Goal: Information Seeking & Learning: Check status

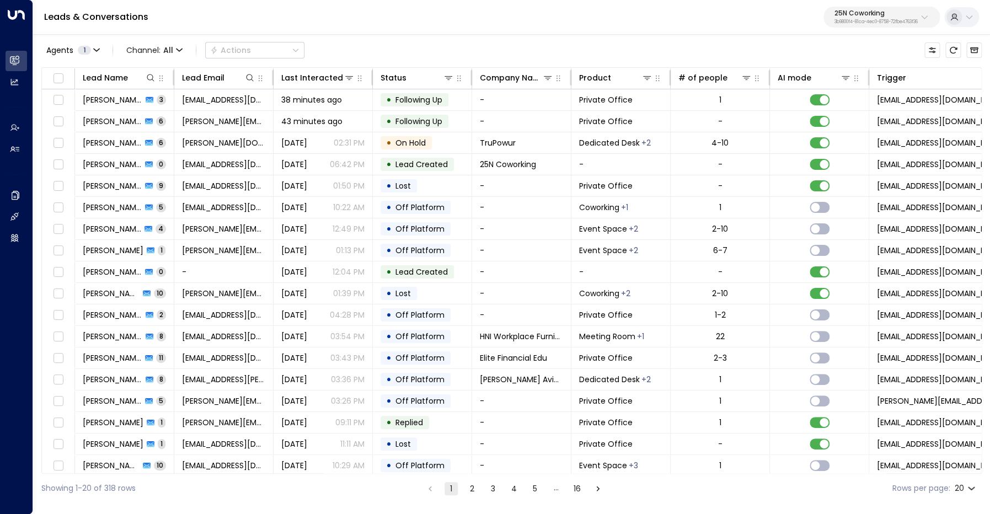
click at [845, 16] on p "25N Coworking" at bounding box center [876, 13] width 83 height 7
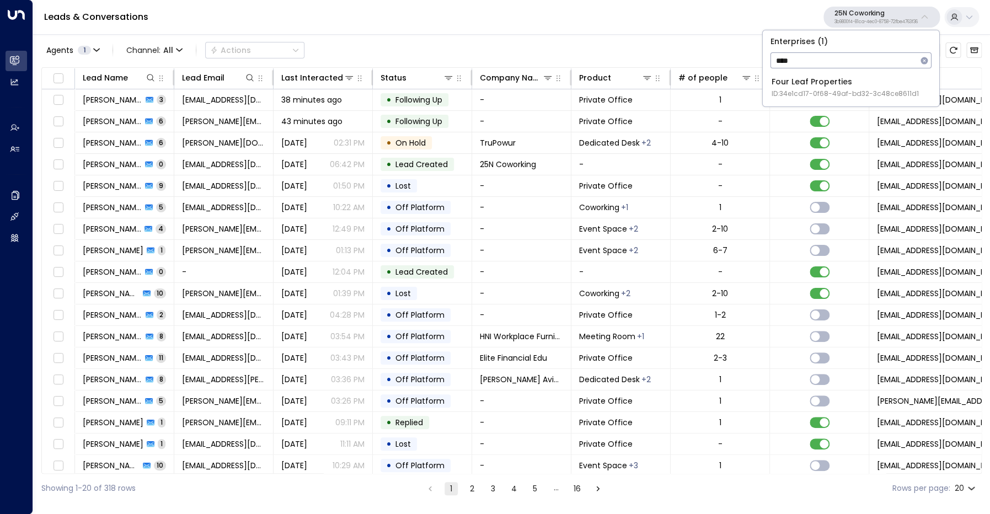
type input "****"
click at [792, 82] on div "Four Leaf Properties ID: 34e1cd17-0f68-49af-bd32-3c48ce8611d1" at bounding box center [845, 87] width 147 height 23
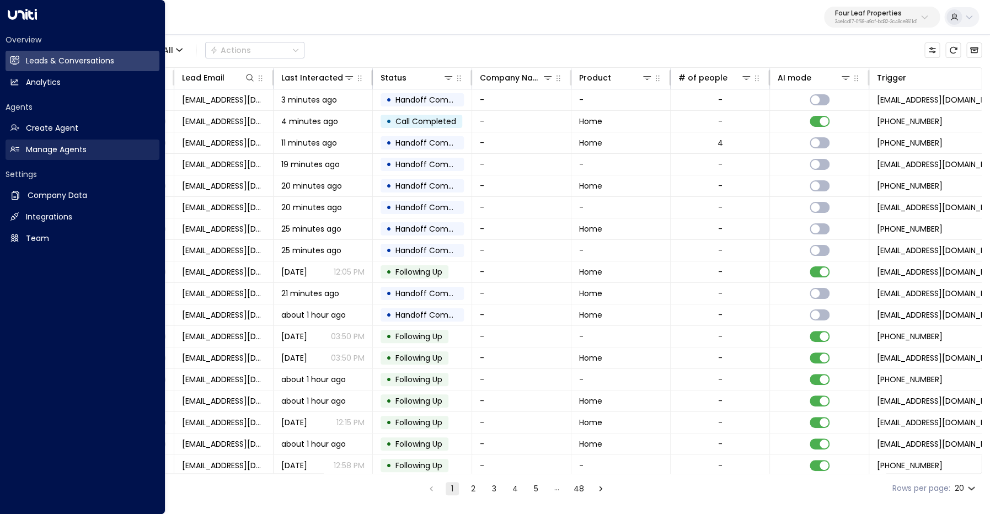
click at [60, 153] on h2 "Manage Agents" at bounding box center [56, 150] width 61 height 12
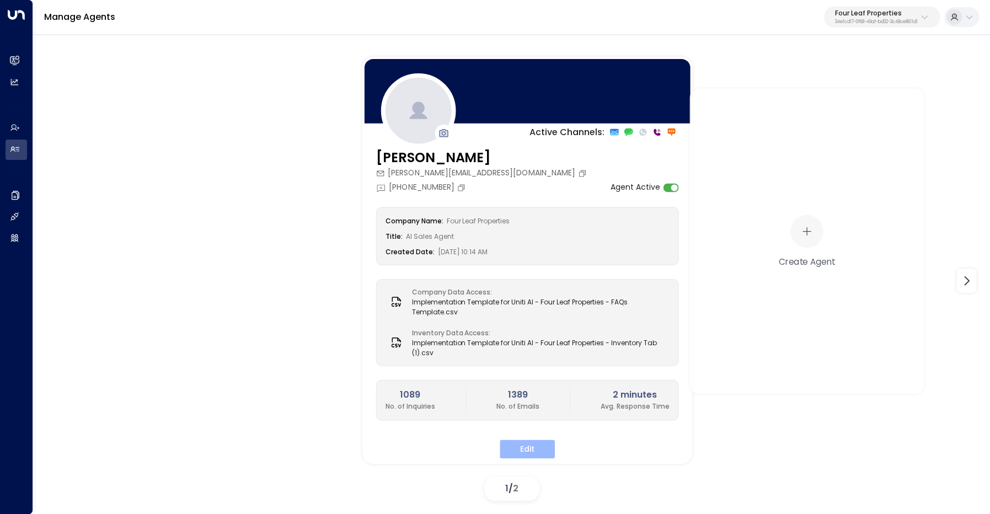
click at [526, 449] on button "Edit" at bounding box center [527, 449] width 55 height 19
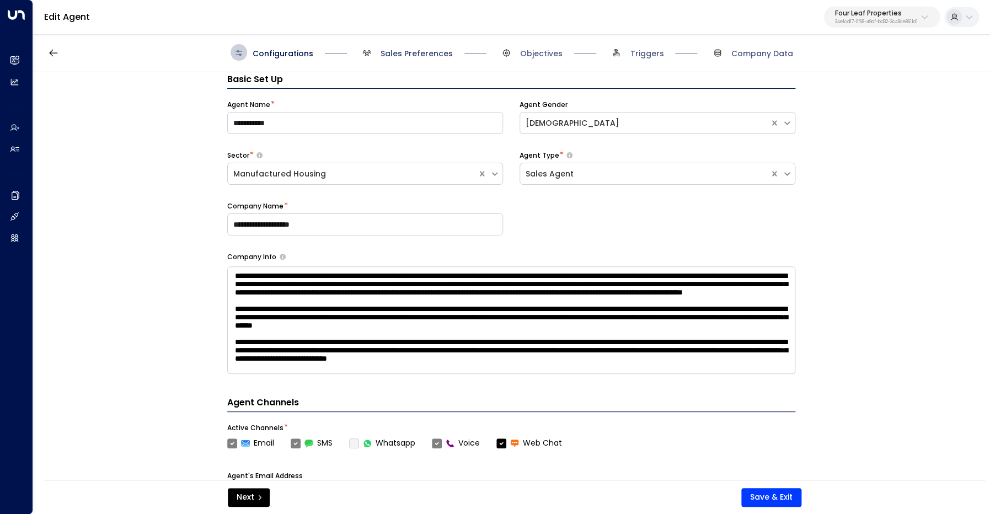
scroll to position [17, 0]
click at [429, 52] on span "Sales Preferences" at bounding box center [417, 53] width 72 height 11
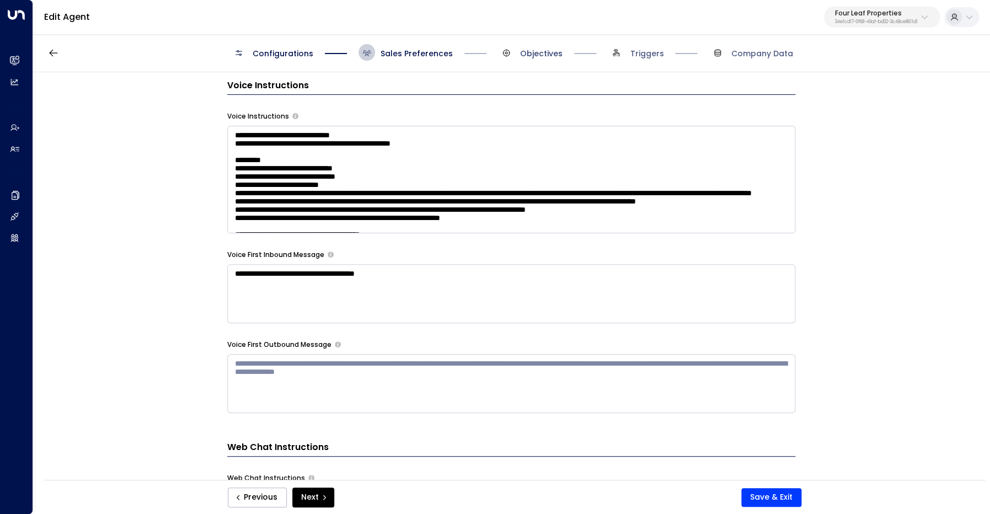
click at [540, 54] on span "Objectives" at bounding box center [541, 53] width 42 height 11
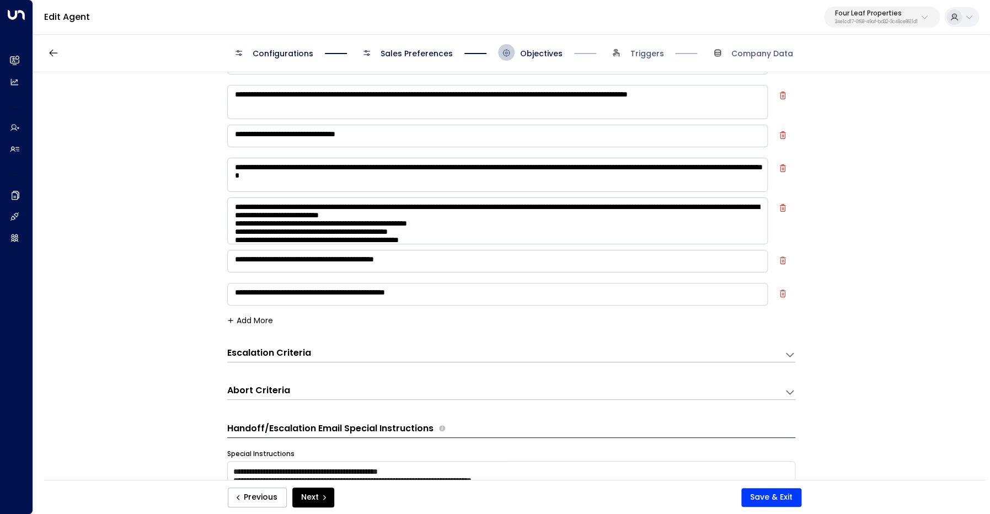
scroll to position [106, 0]
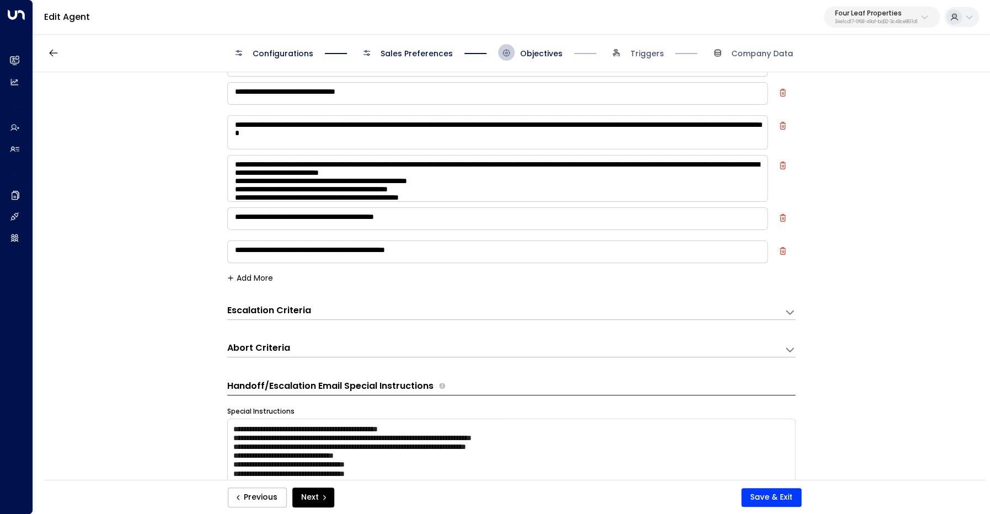
click at [776, 312] on div "Escalation Criteria Reset" at bounding box center [505, 312] width 557 height 15
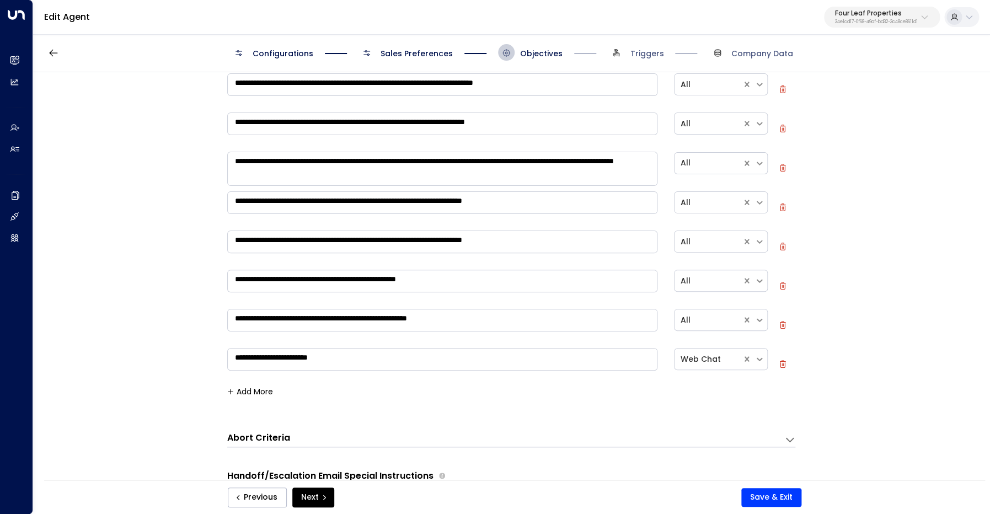
scroll to position [432, 0]
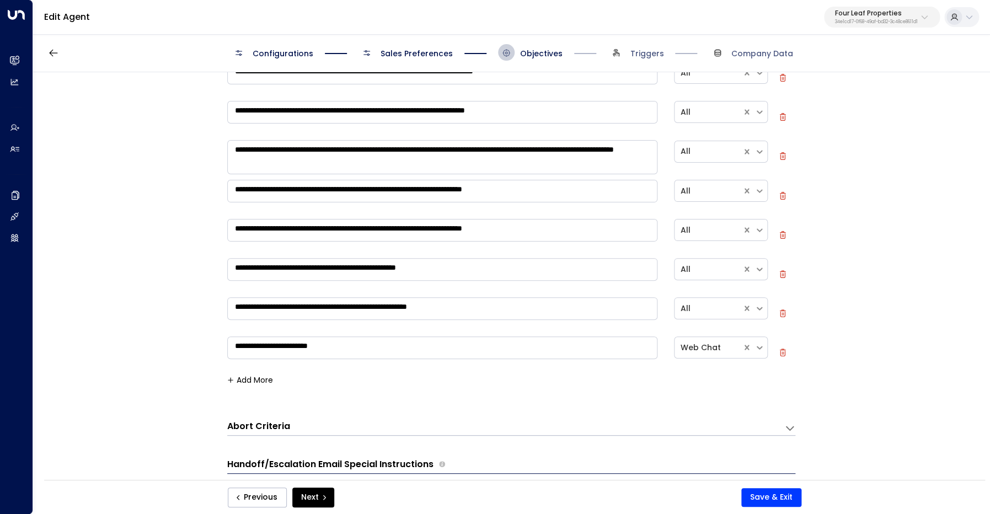
click at [870, 15] on p "Four Leaf Properties" at bounding box center [876, 13] width 83 height 7
type input "****"
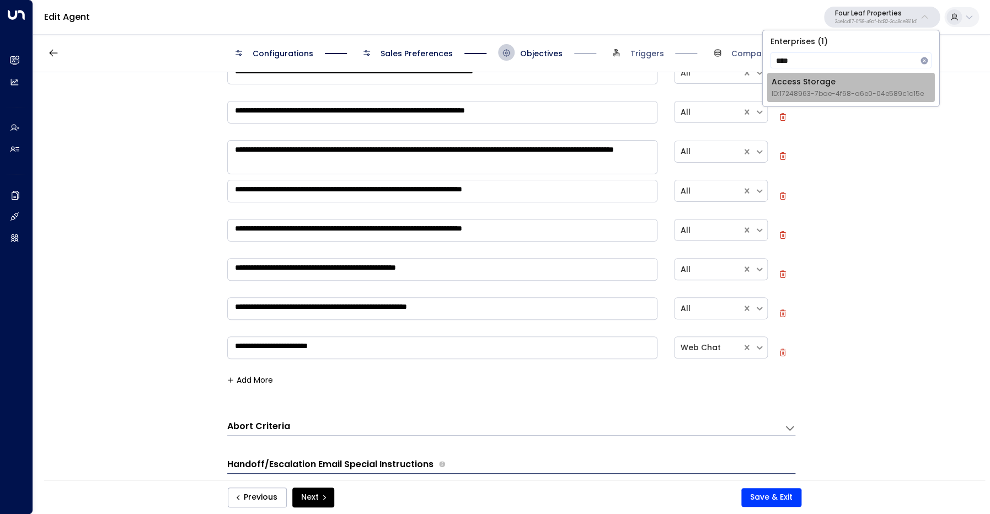
click at [835, 88] on div "Access Storage ID: 17248963-7bae-4f68-a6e0-04e589c1c15e" at bounding box center [848, 87] width 152 height 23
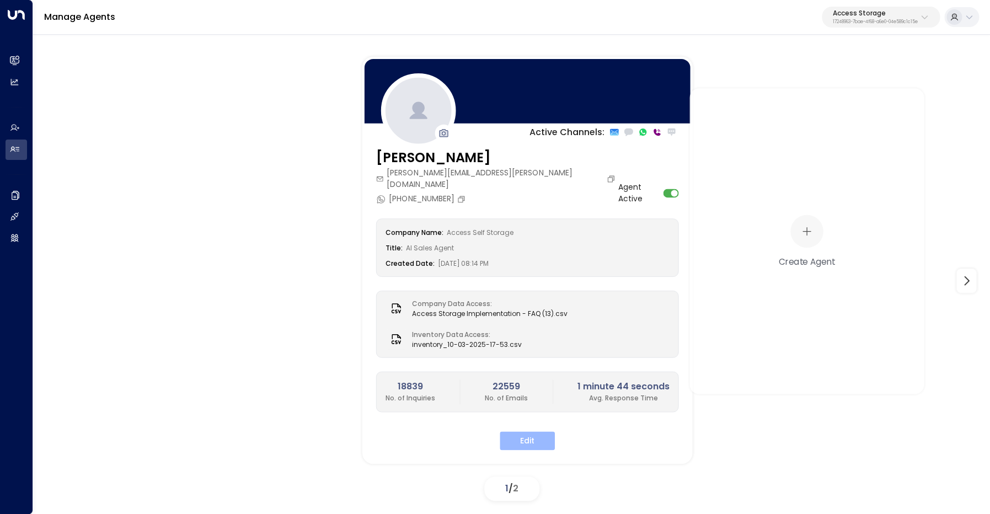
click at [540, 431] on button "Edit" at bounding box center [527, 440] width 55 height 19
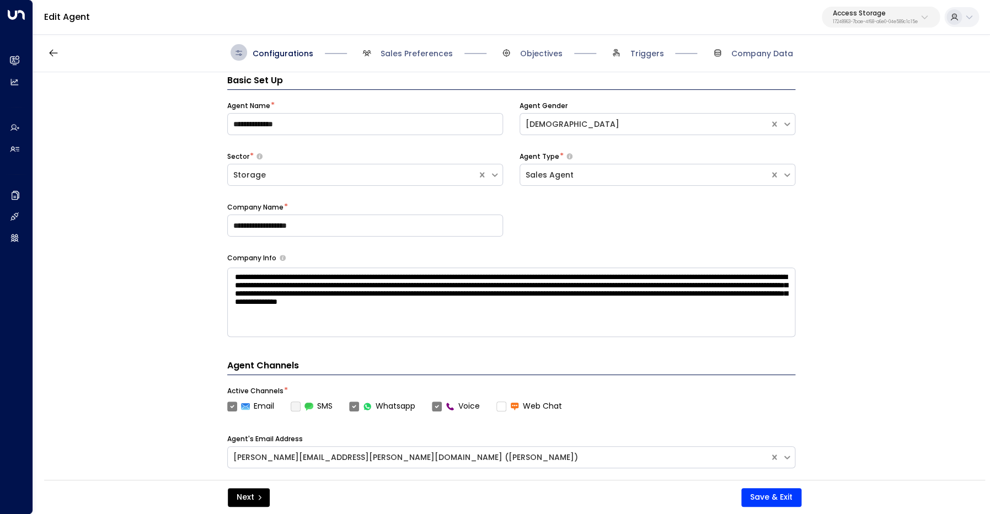
scroll to position [17, 0]
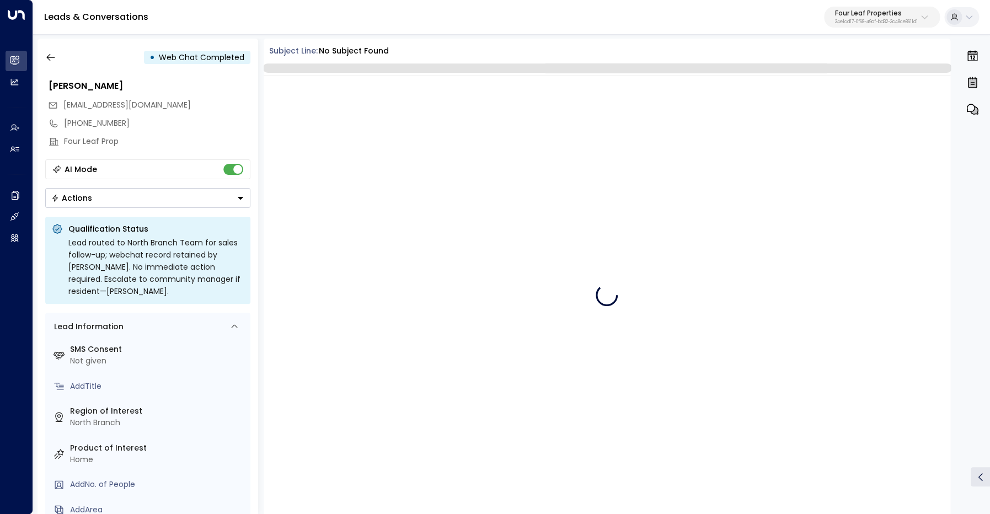
scroll to position [617, 0]
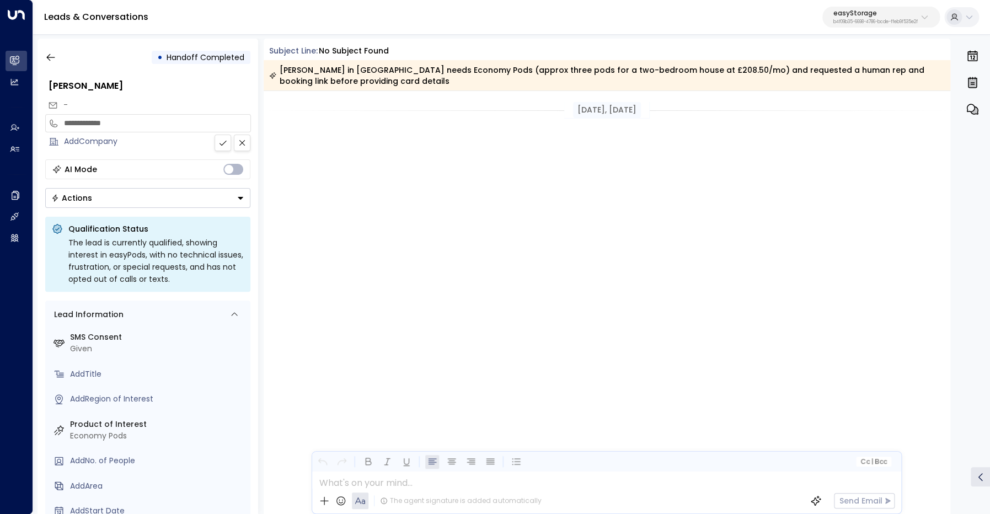
scroll to position [3034, 0]
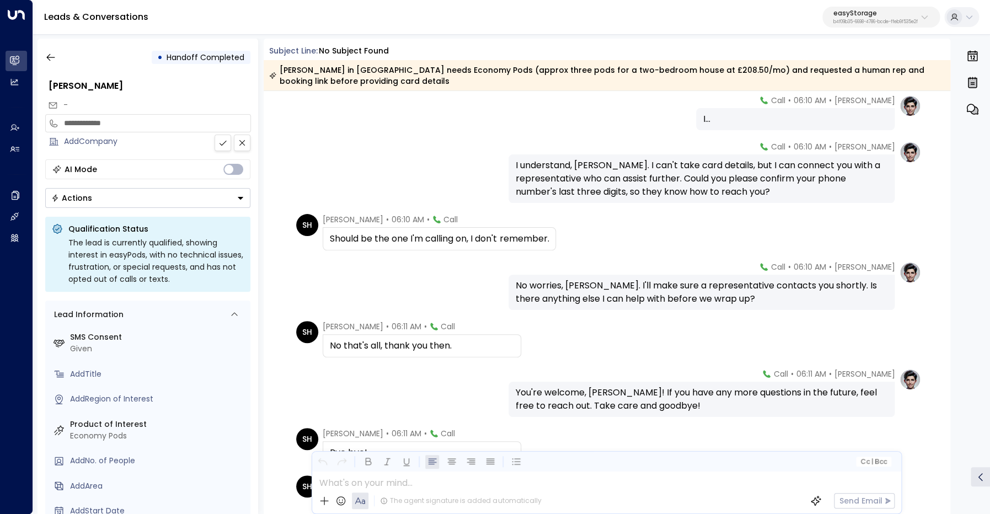
click at [868, 15] on p "easyStorage" at bounding box center [876, 13] width 84 height 7
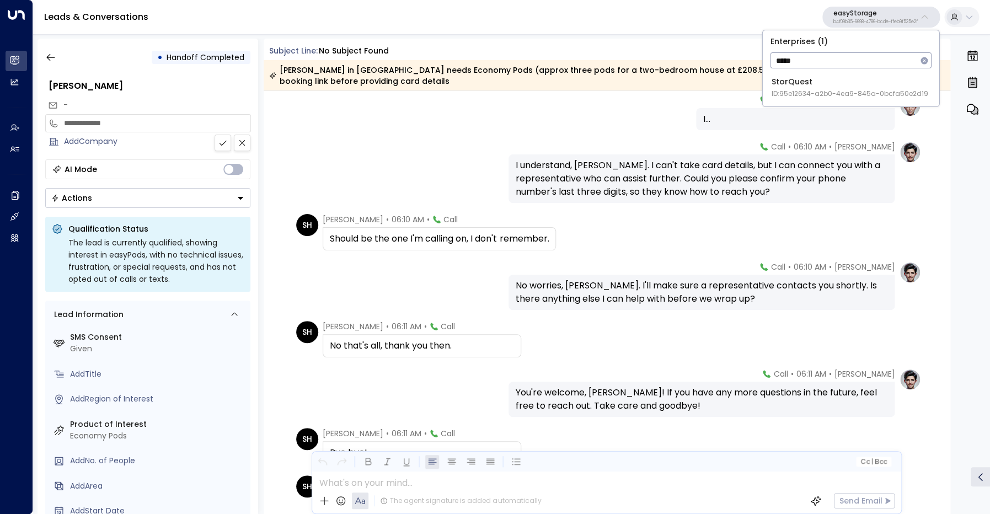
type input "*****"
click at [821, 86] on div "StorQuest ID: 95e12634-a2b0-4ea9-845a-0bcfa50e2d19" at bounding box center [850, 87] width 157 height 23
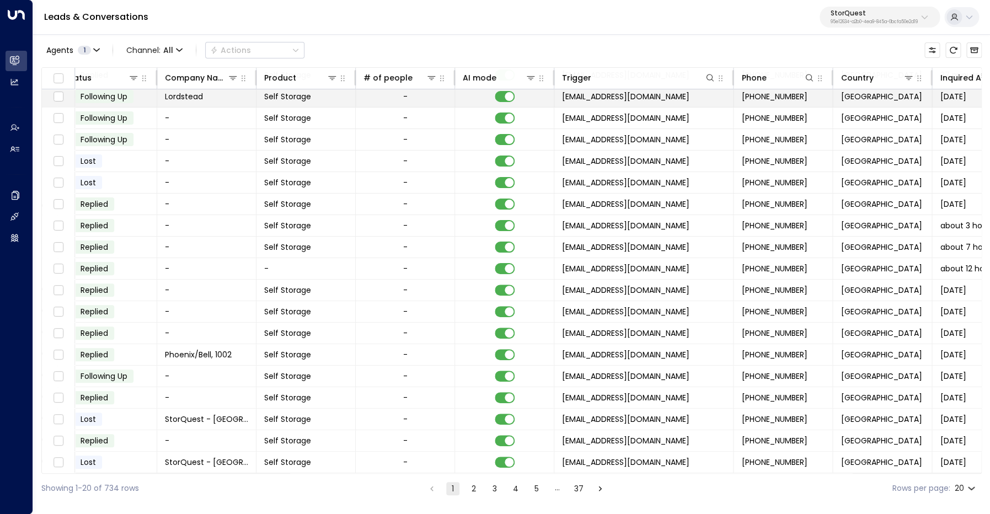
scroll to position [46, 314]
click at [173, 49] on span "All" at bounding box center [168, 50] width 10 height 9
click at [161, 116] on p "Voice" at bounding box center [151, 113] width 40 height 7
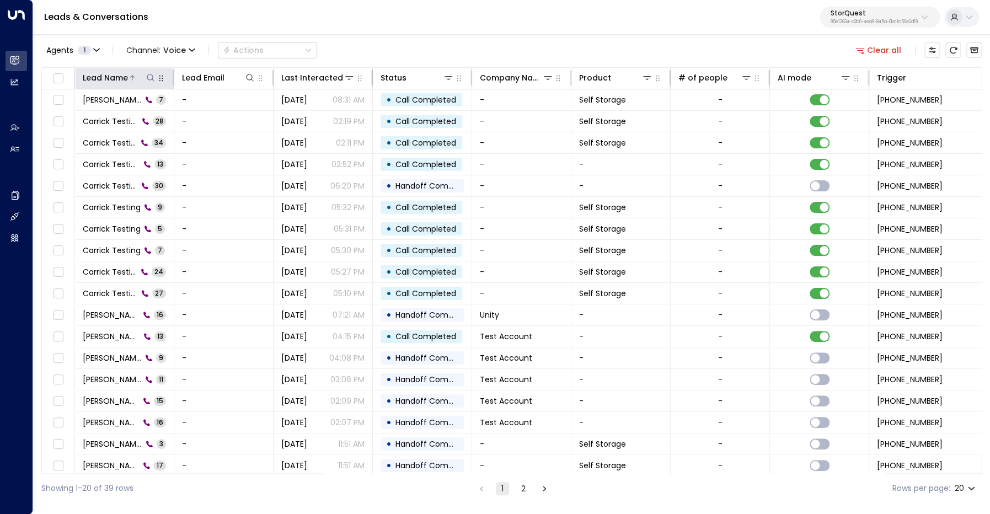
click at [152, 78] on icon at bounding box center [150, 77] width 9 height 9
type input "******"
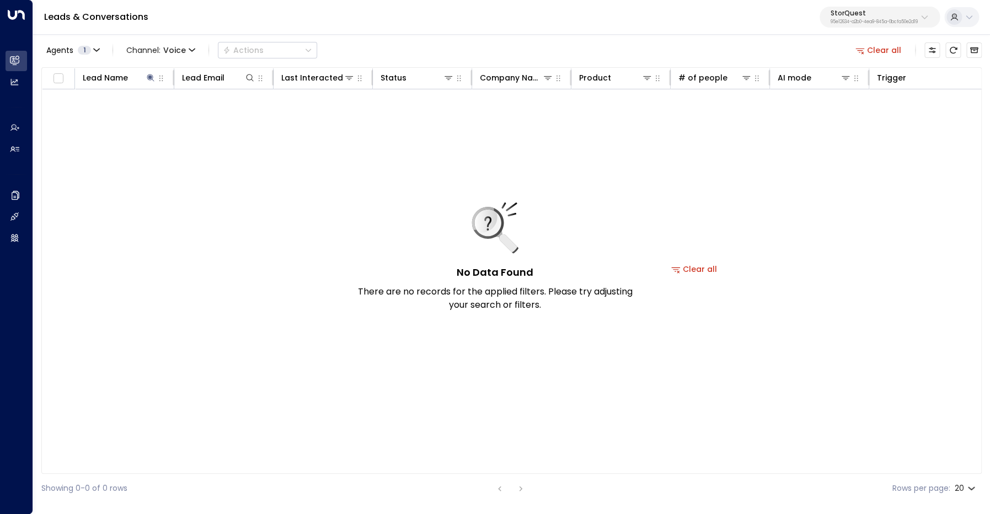
click at [388, 44] on div "Agents 1 Channel: Voice Actions Clear all" at bounding box center [511, 50] width 941 height 23
click at [883, 56] on button "Clear all" at bounding box center [878, 49] width 55 height 15
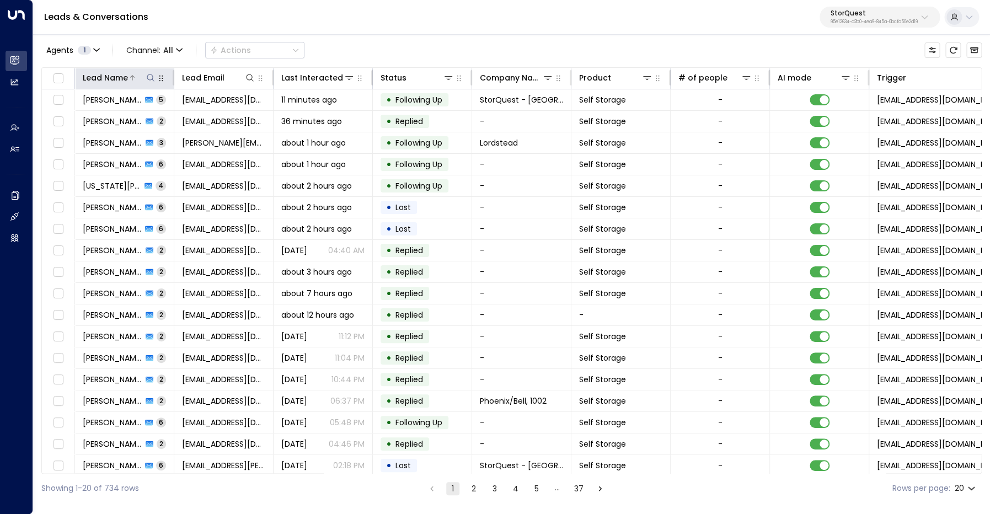
click at [150, 77] on icon at bounding box center [150, 77] width 9 height 9
type input "******"
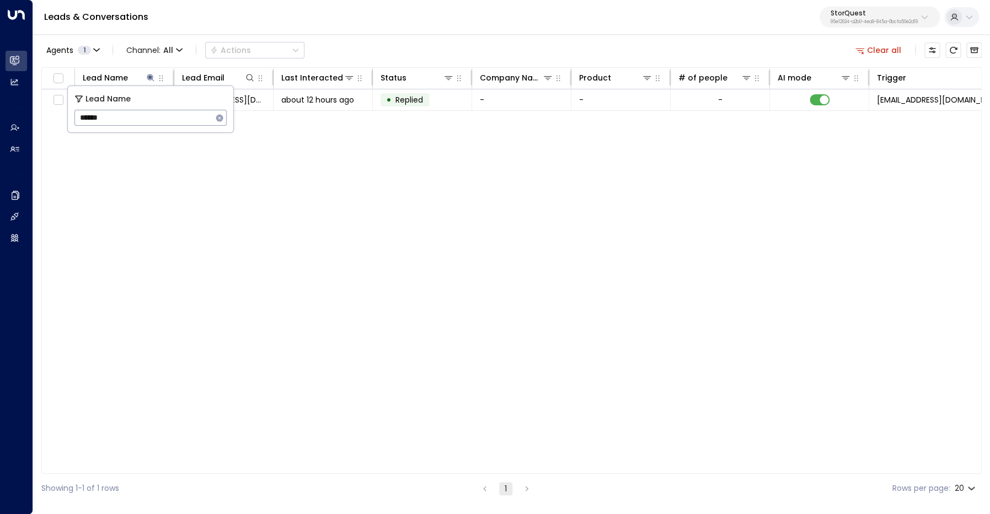
click at [373, 33] on div "Leads & Conversations StorQuest 95e12634-a2b0-4ea9-845a-0bcfa50e2d19" at bounding box center [511, 17] width 957 height 35
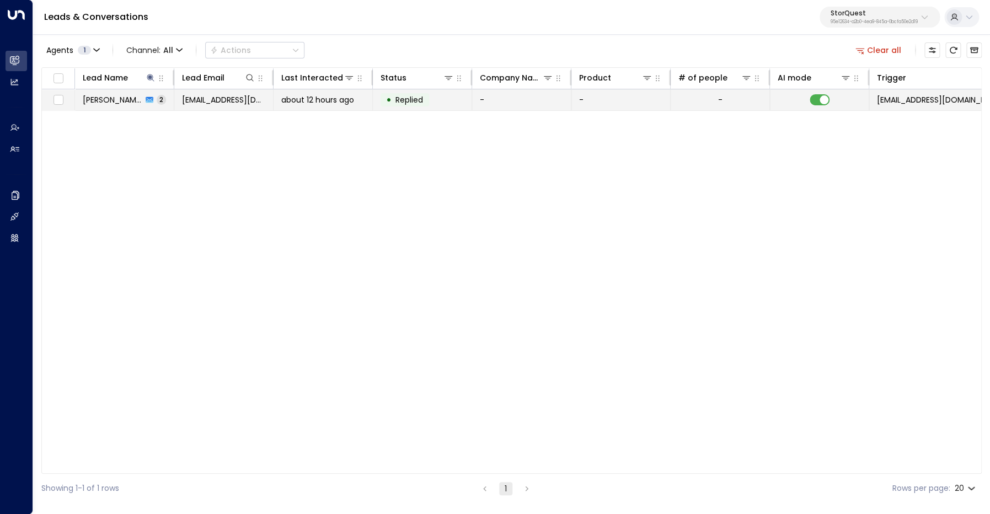
click at [120, 101] on span "[PERSON_NAME]" at bounding box center [113, 99] width 60 height 11
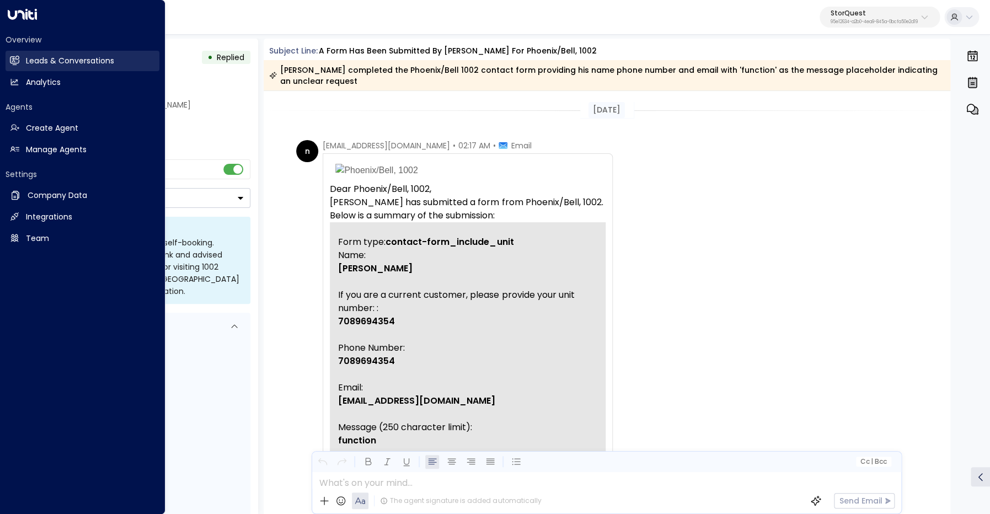
click at [25, 60] on link "Leads & Conversations Leads & Conversations" at bounding box center [83, 61] width 154 height 20
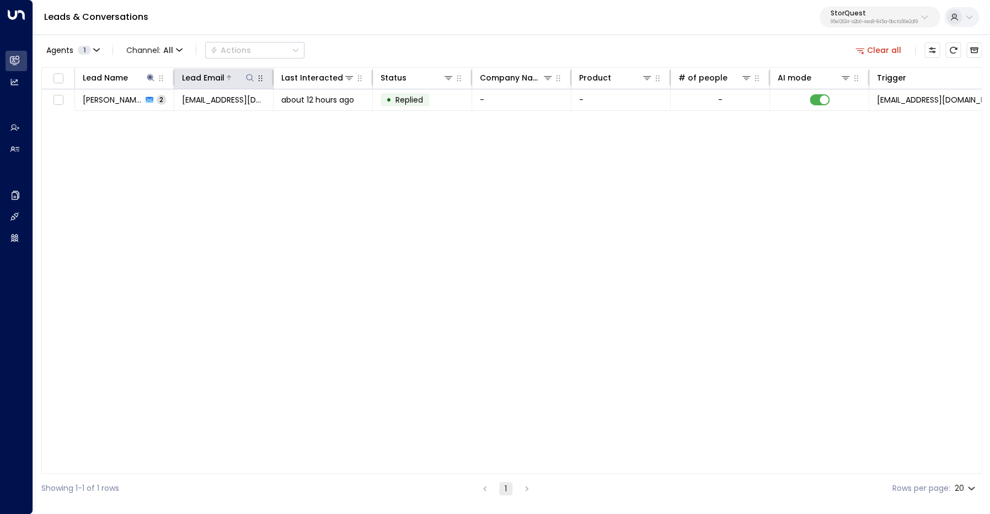
click at [252, 79] on icon at bounding box center [250, 77] width 9 height 9
type input "**********"
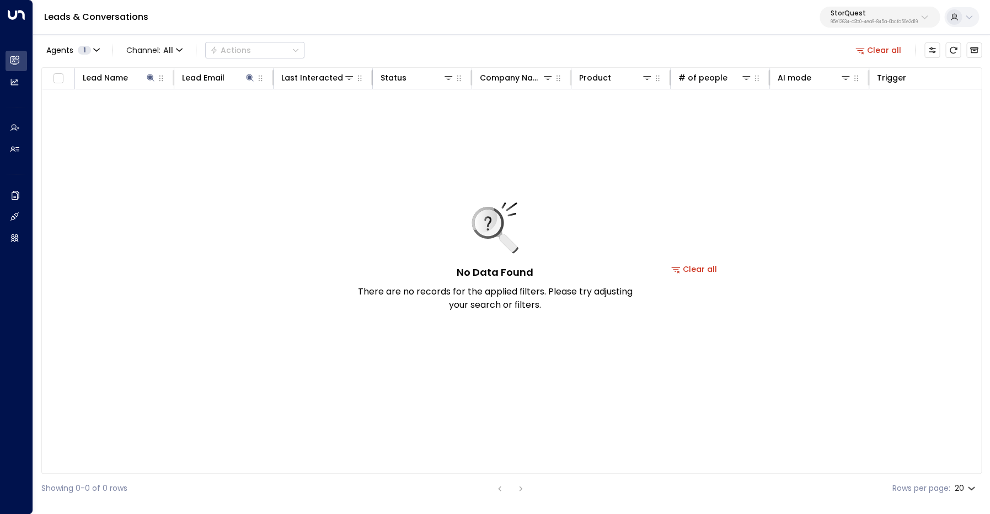
click at [386, 32] on div "Leads & Conversations StorQuest 95e12634-a2b0-4ea9-845a-0bcfa50e2d19" at bounding box center [511, 17] width 957 height 35
click at [881, 50] on button "Clear all" at bounding box center [878, 49] width 55 height 15
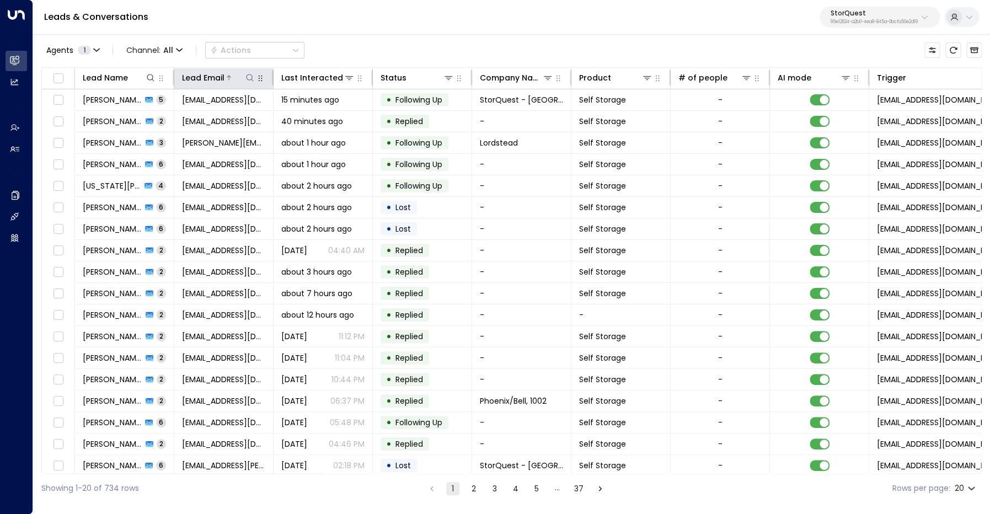
click at [247, 79] on icon at bounding box center [249, 77] width 7 height 7
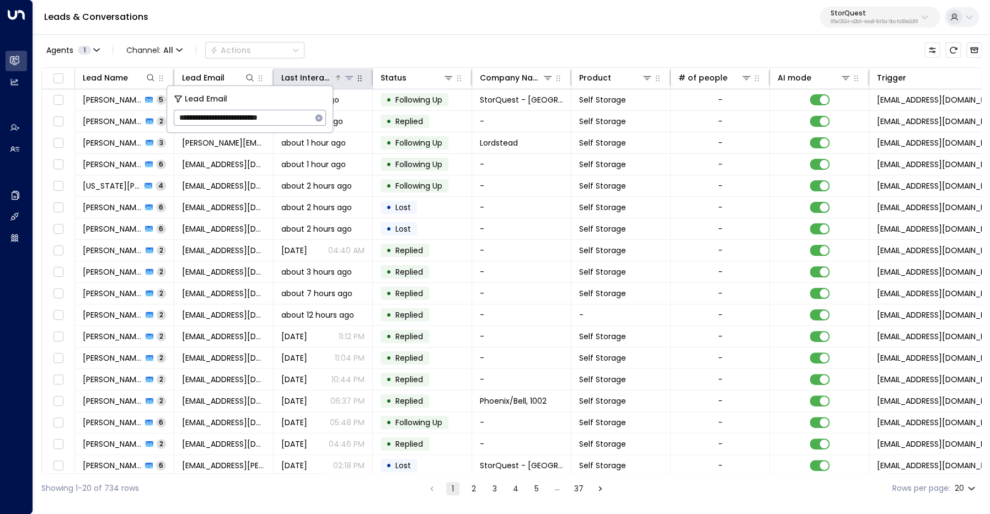
type input "**********"
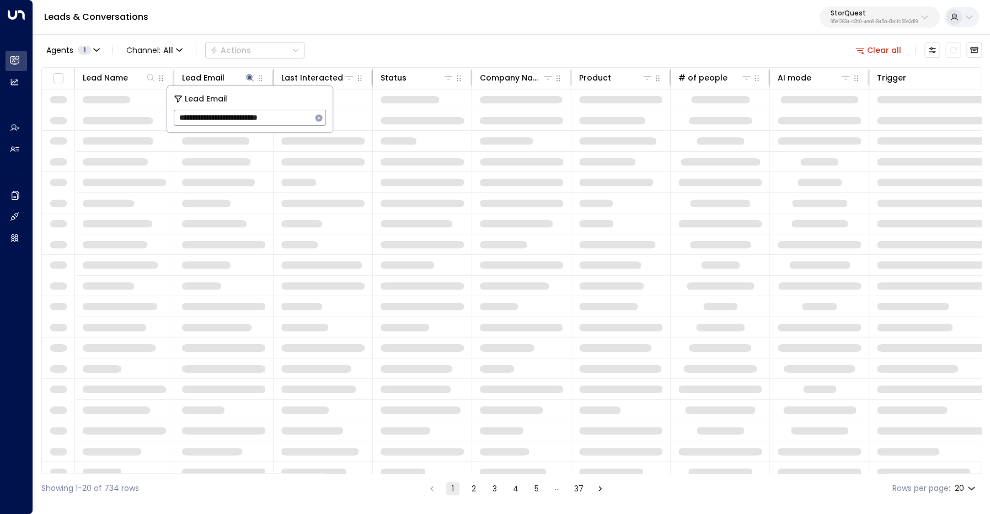
click at [381, 32] on div "Leads & Conversations StorQuest 95e12634-a2b0-4ea9-845a-0bcfa50e2d19" at bounding box center [511, 17] width 957 height 35
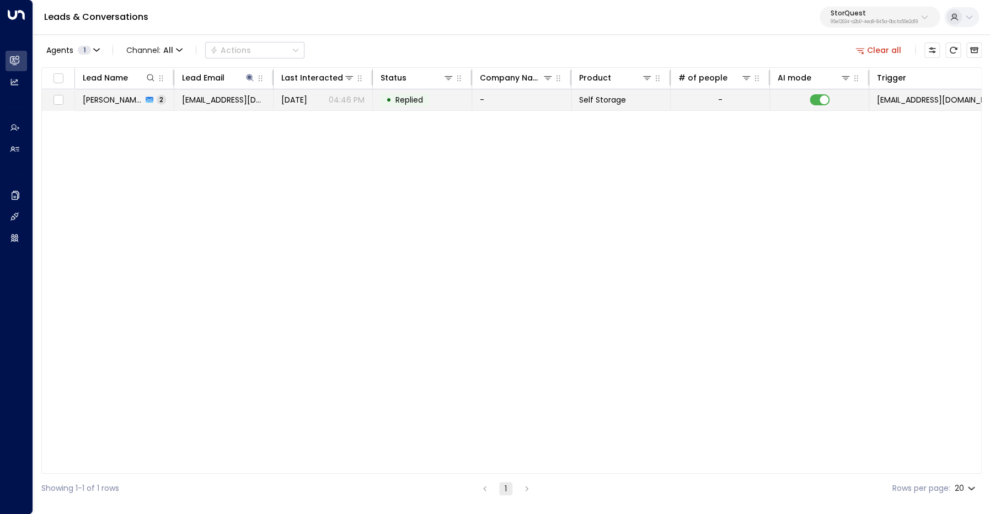
click at [297, 101] on span "[DATE]" at bounding box center [294, 99] width 26 height 11
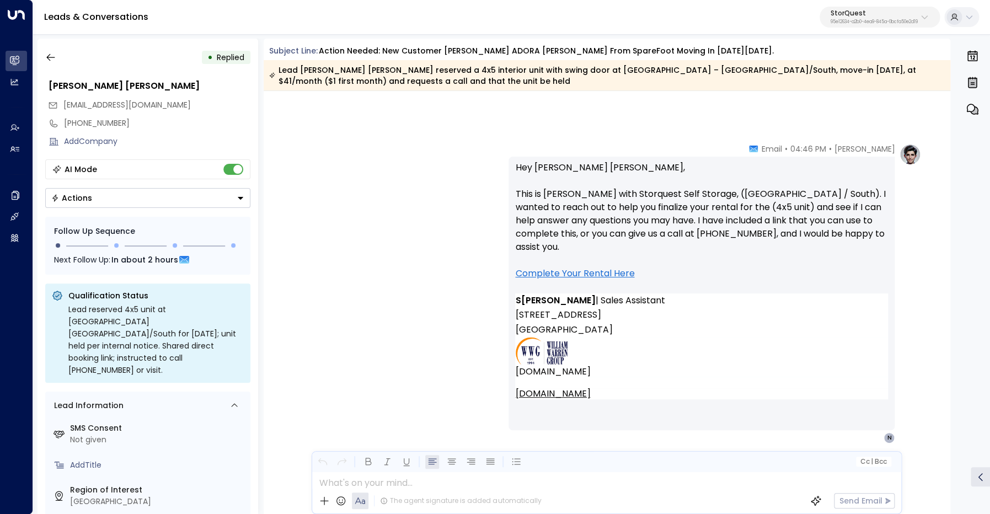
scroll to position [1045, 0]
click at [582, 267] on link "Complete Your Rental Here" at bounding box center [574, 273] width 119 height 13
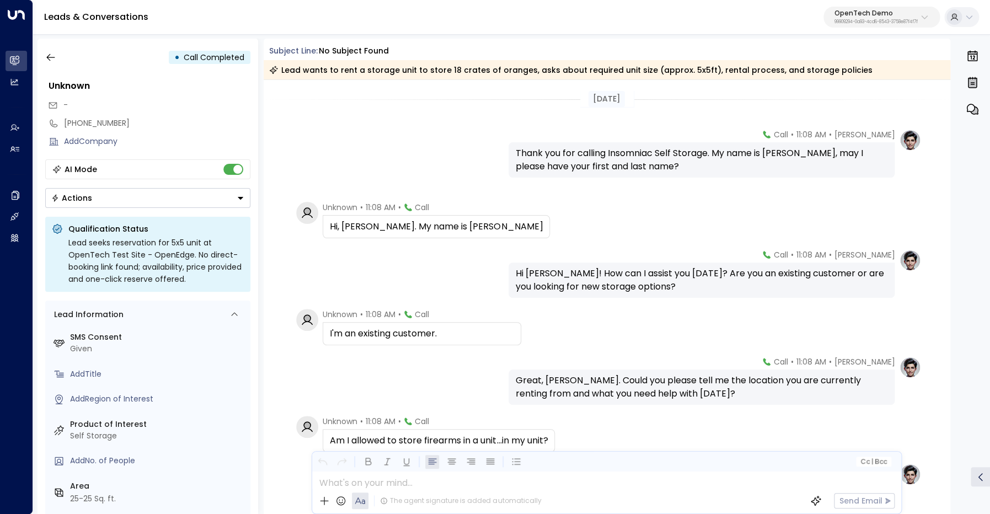
scroll to position [169, 0]
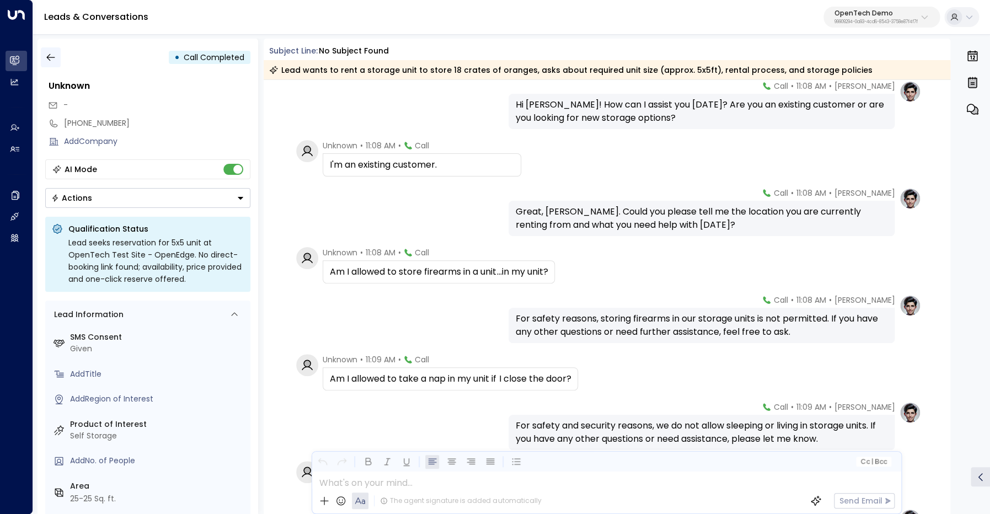
click at [51, 56] on icon "button" at bounding box center [50, 57] width 11 height 11
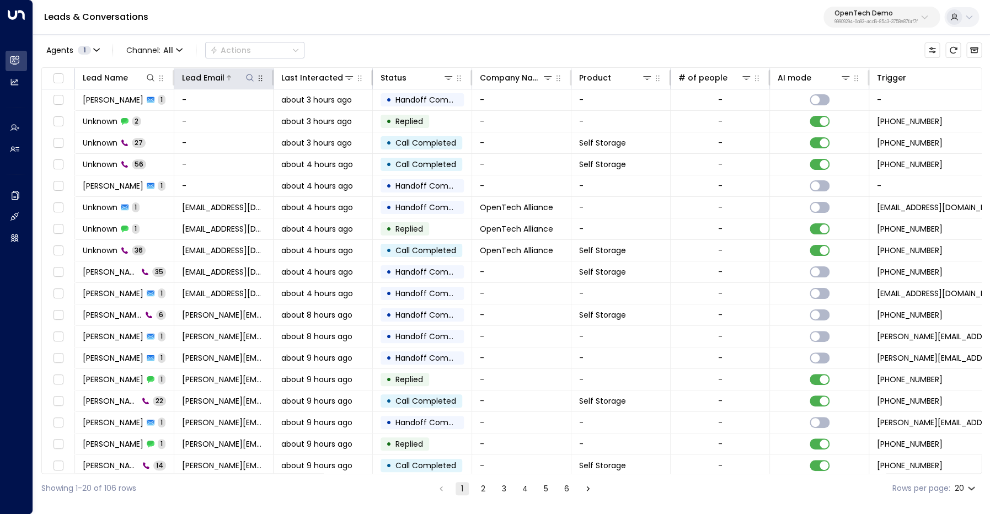
click at [252, 78] on icon at bounding box center [250, 77] width 9 height 9
type input "**********"
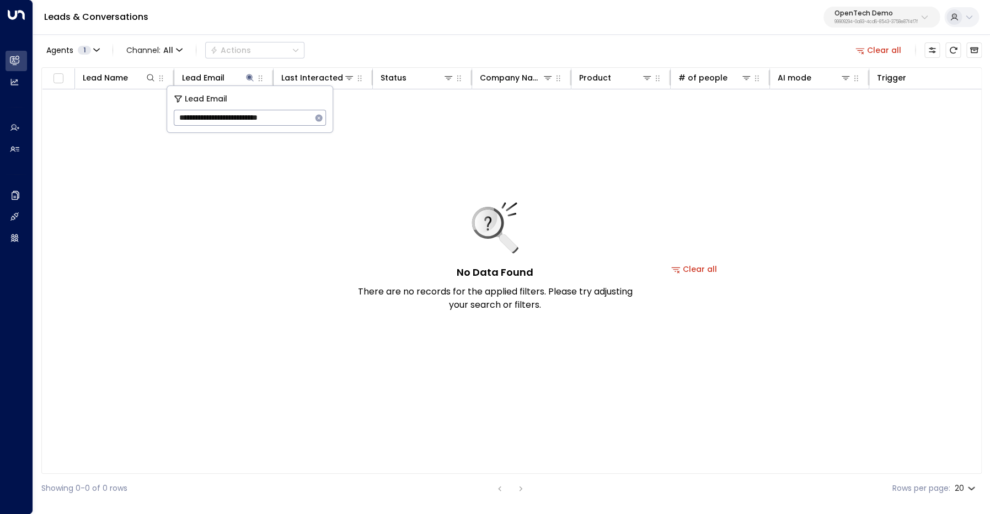
click at [400, 57] on div "Agents 1 Channel: All Actions Clear all" at bounding box center [511, 50] width 941 height 23
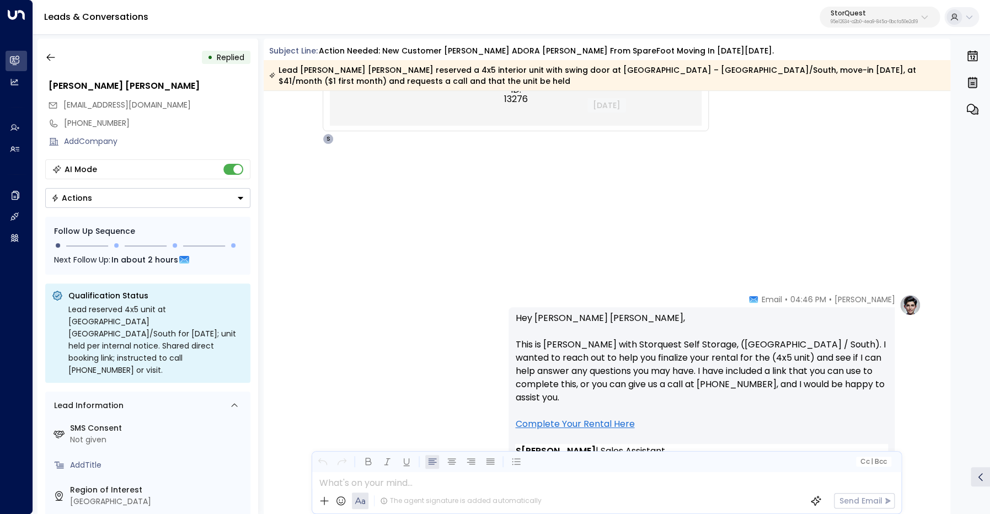
scroll to position [908, 0]
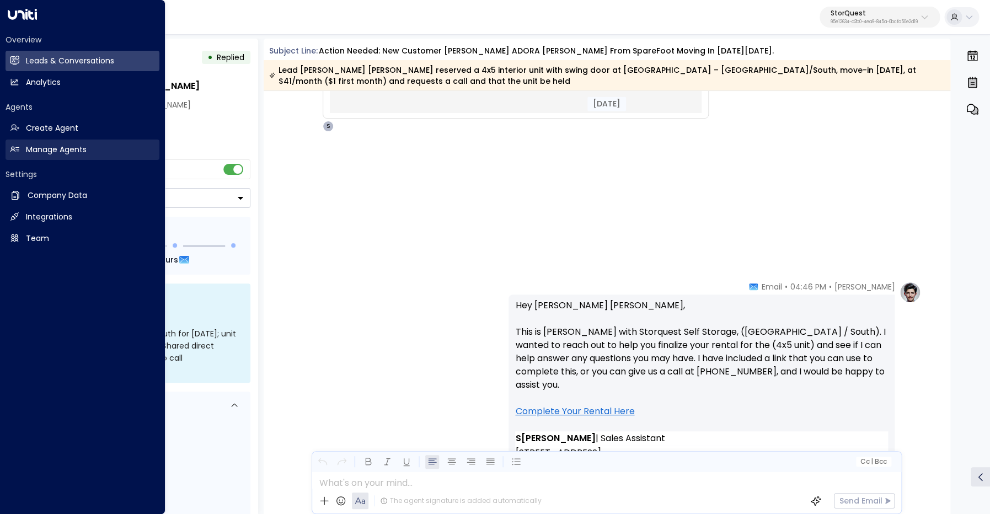
click at [43, 145] on h2 "Manage Agents" at bounding box center [56, 150] width 61 height 12
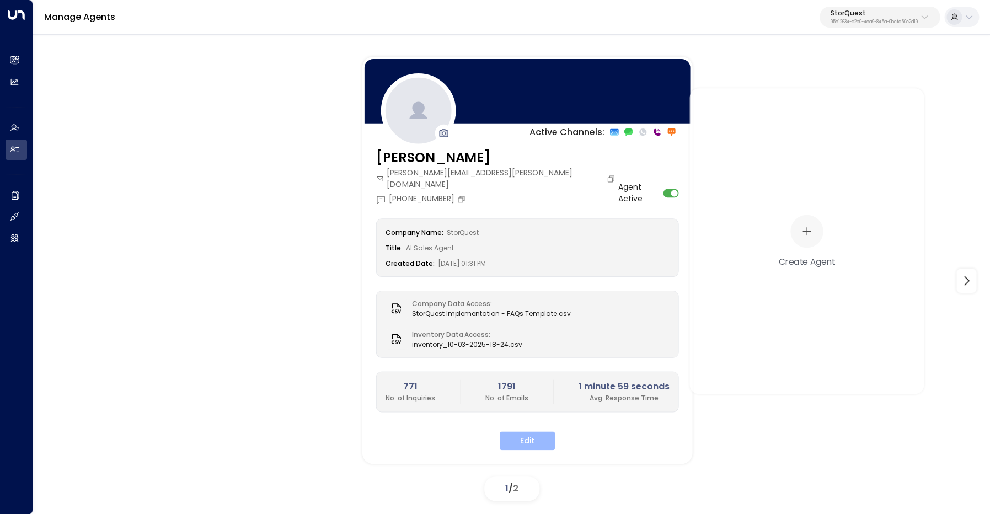
click at [542, 431] on button "Edit" at bounding box center [527, 440] width 55 height 19
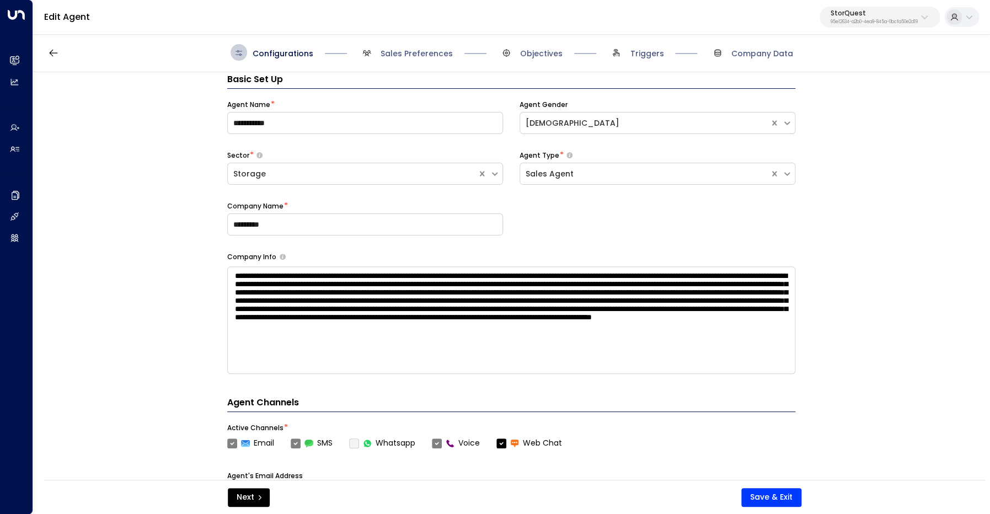
scroll to position [17, 0]
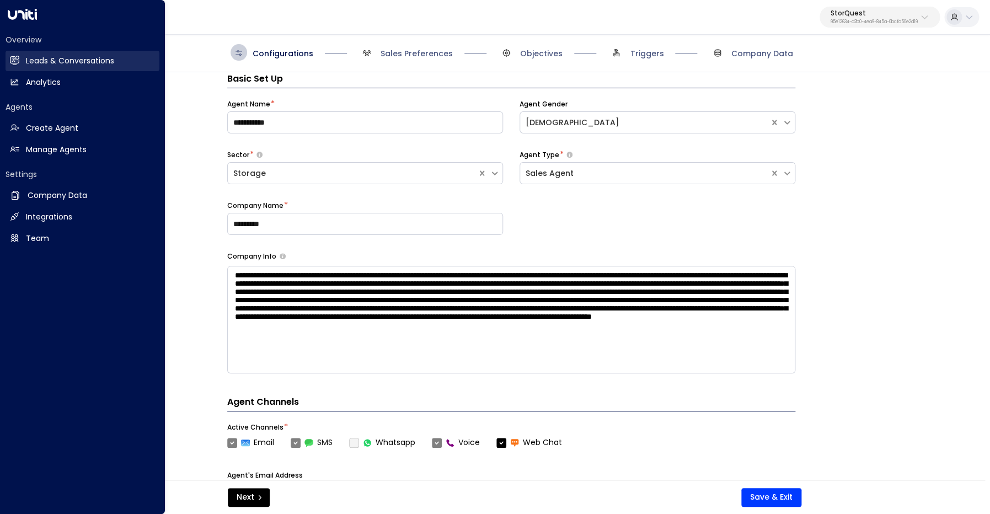
click at [29, 60] on h2 "Leads & Conversations" at bounding box center [70, 61] width 88 height 12
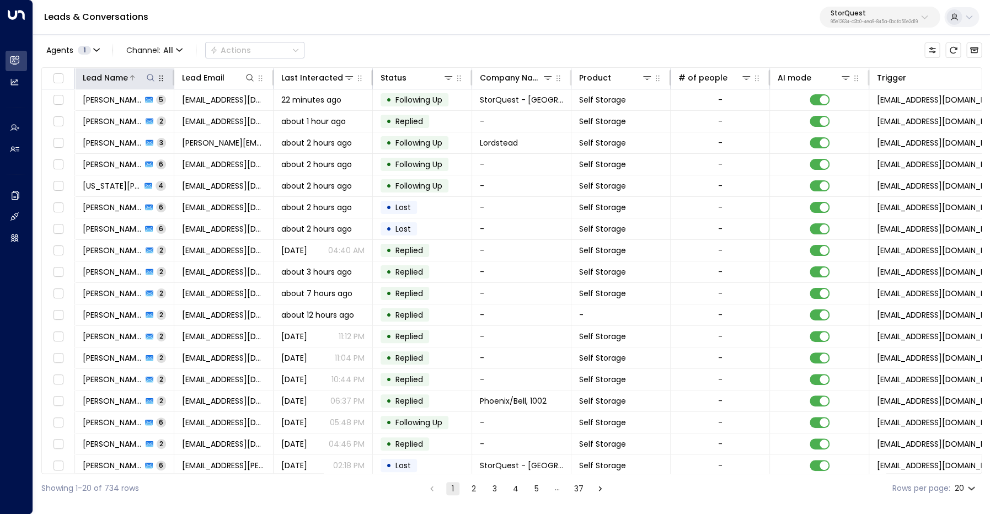
click at [150, 79] on icon at bounding box center [150, 77] width 9 height 9
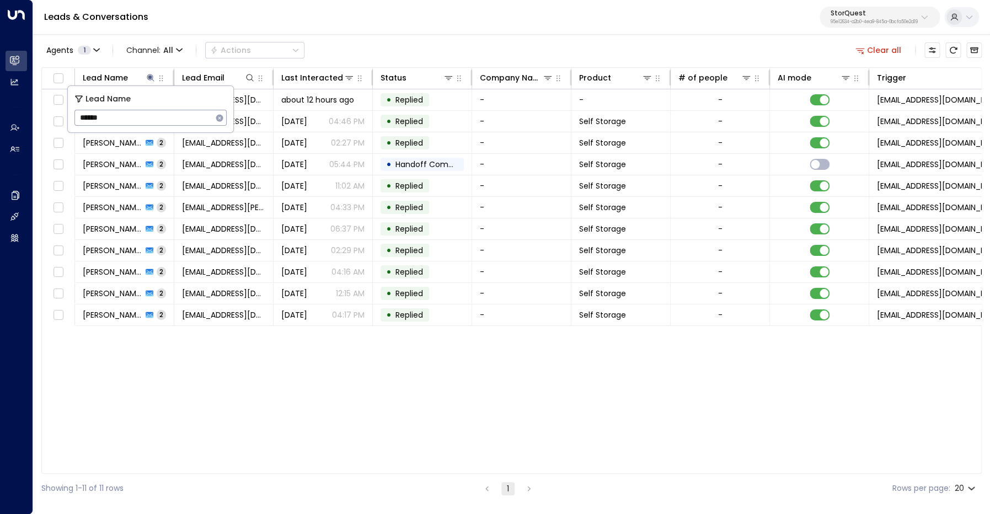
type input "******"
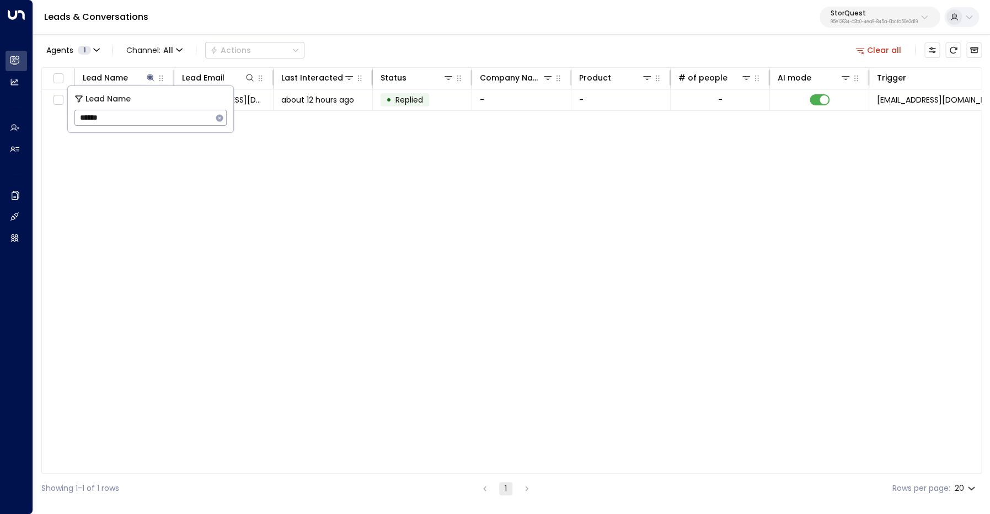
click at [328, 216] on div "Lead Name Lead Email Last Interacted Status Company Name Product # of people AI…" at bounding box center [511, 270] width 941 height 407
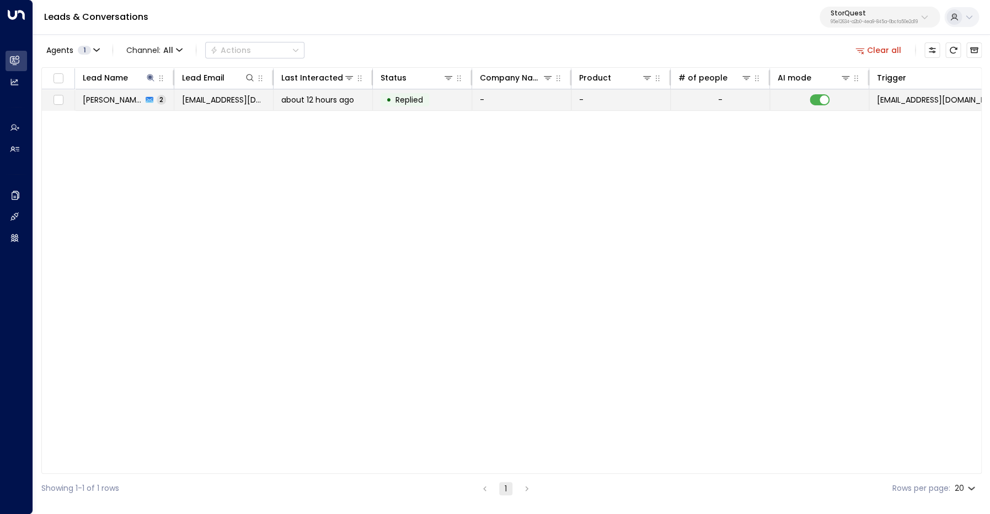
click at [116, 103] on span "[PERSON_NAME]" at bounding box center [113, 99] width 60 height 11
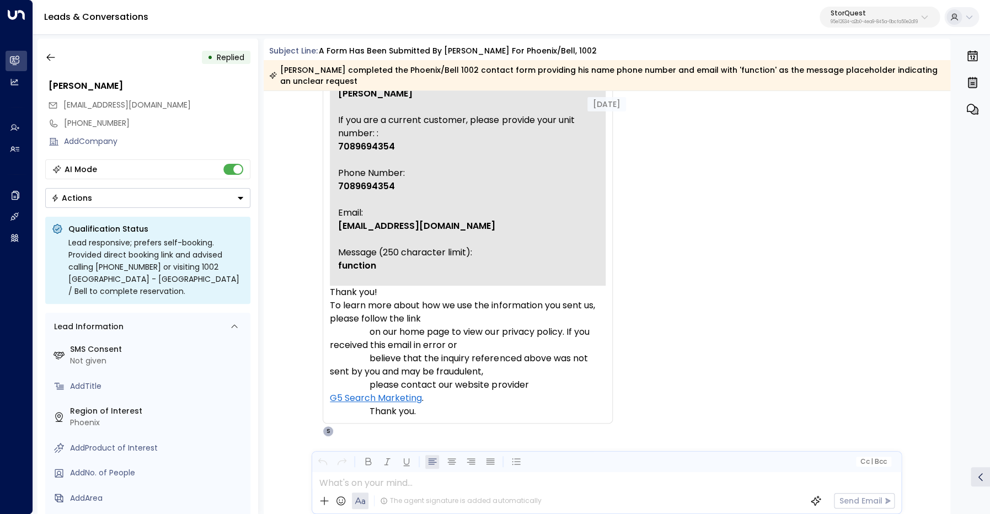
scroll to position [162, 0]
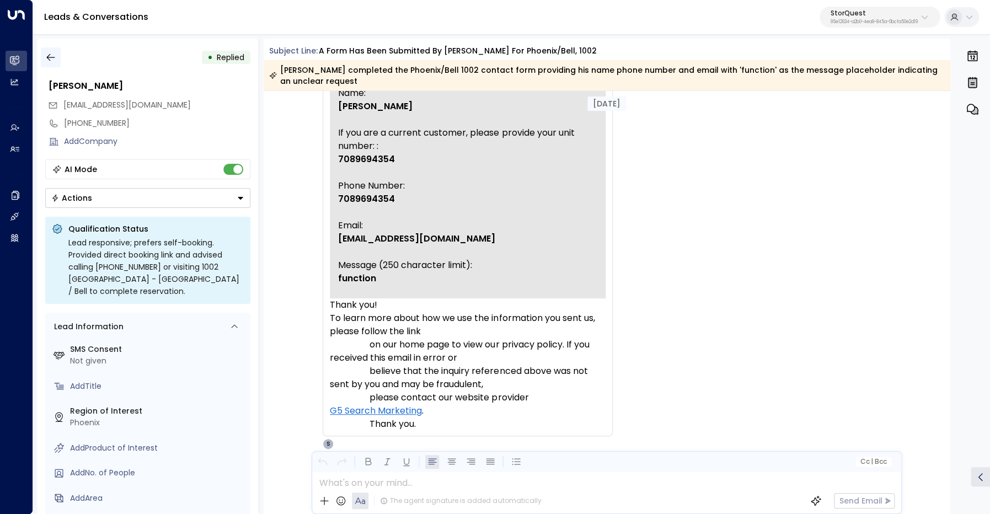
click at [47, 56] on icon "button" at bounding box center [50, 57] width 11 height 11
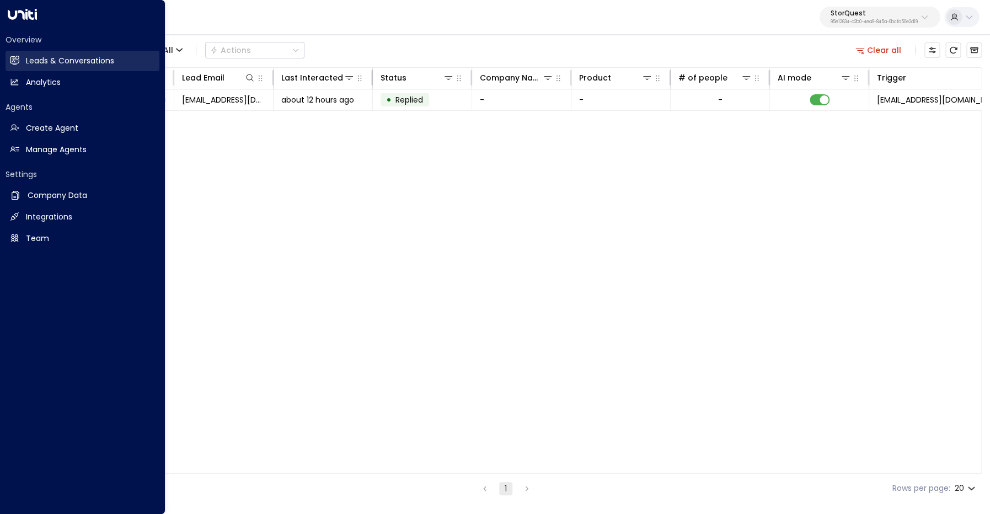
click at [15, 63] on icon at bounding box center [14, 60] width 9 height 7
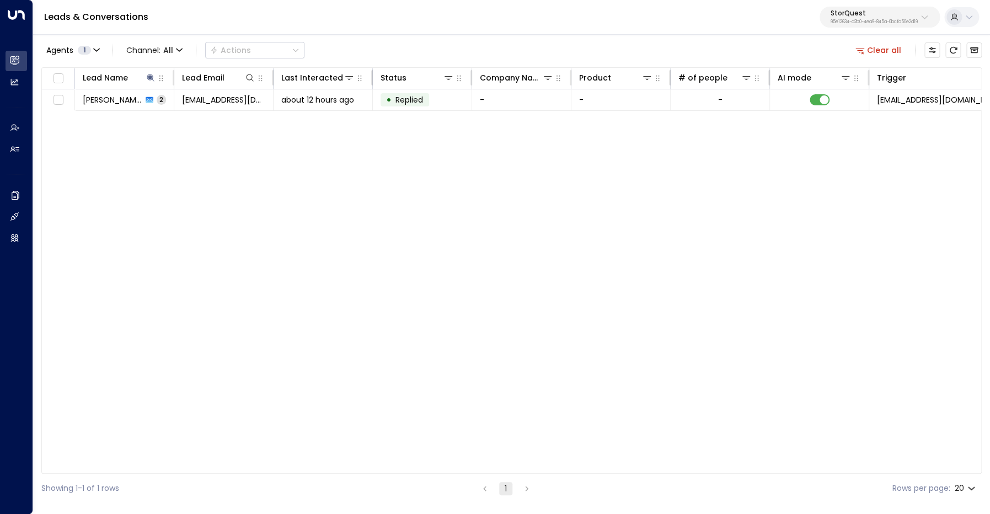
click at [880, 54] on button "Clear all" at bounding box center [878, 49] width 55 height 15
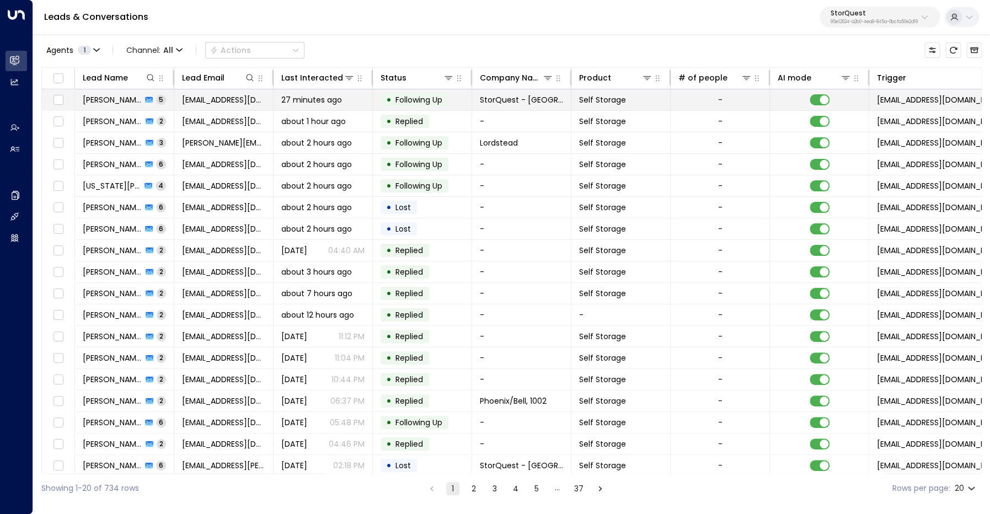
click at [132, 108] on td "[PERSON_NAME] 5" at bounding box center [124, 99] width 99 height 21
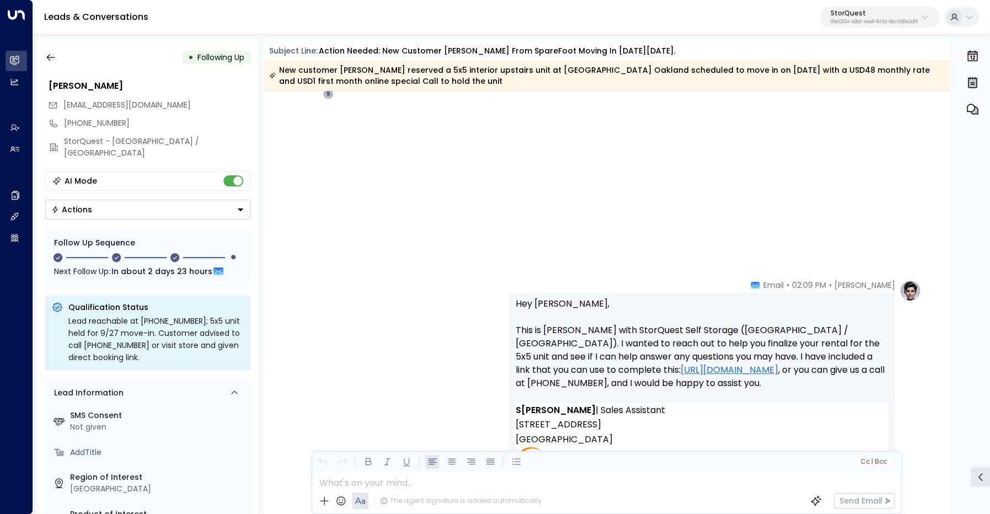
scroll to position [1013, 0]
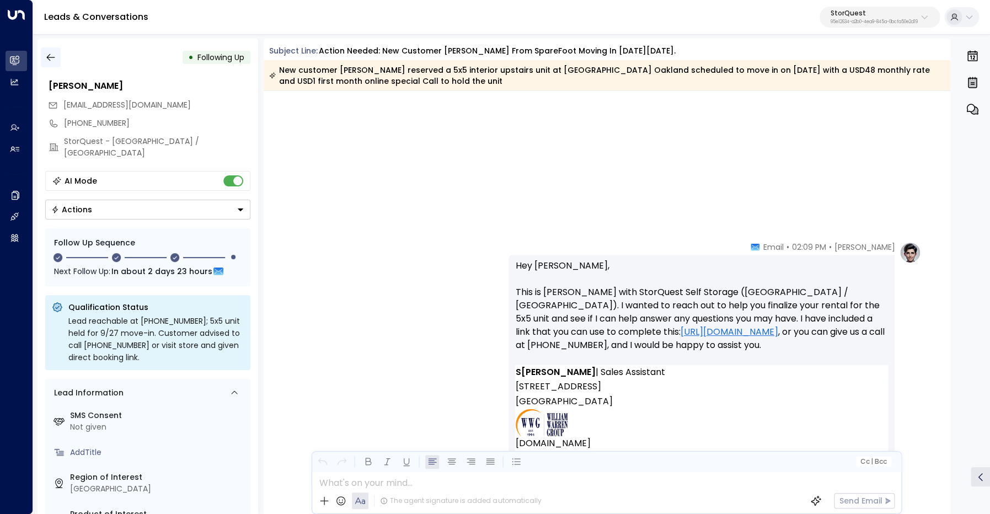
click at [50, 57] on icon "button" at bounding box center [50, 57] width 11 height 11
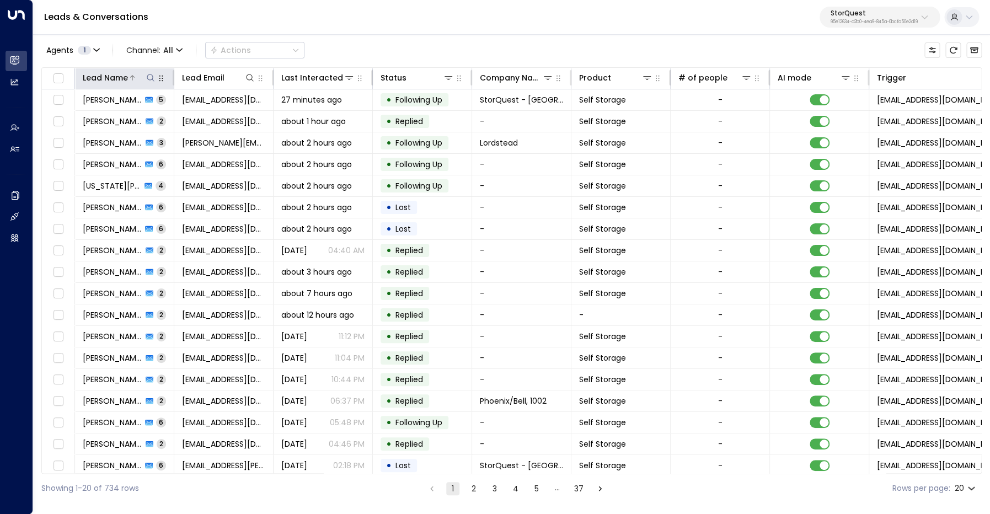
click at [147, 74] on icon at bounding box center [150, 77] width 9 height 9
type input "******"
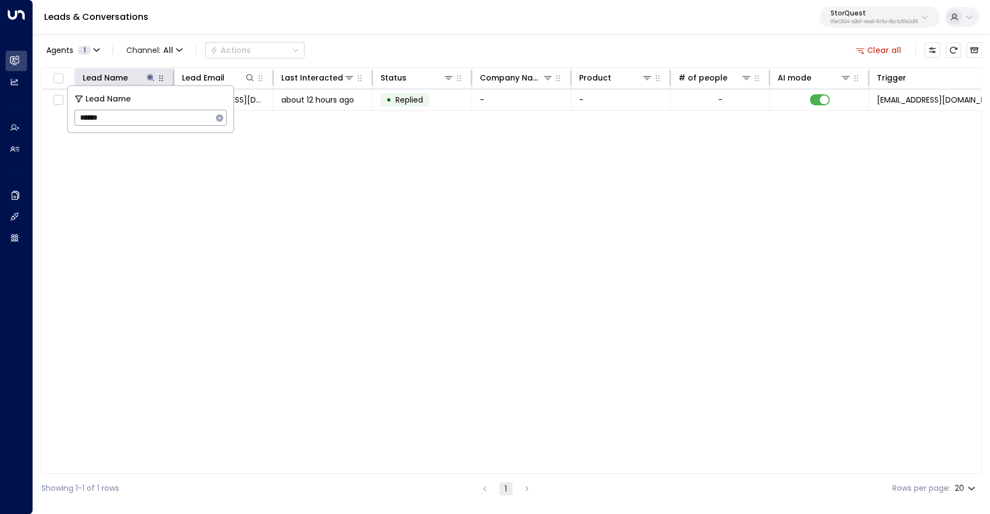
click at [412, 36] on div "Agents 1 Channel: All Actions Clear all Lead Name Lead Email Last Interacted St…" at bounding box center [511, 268] width 941 height 470
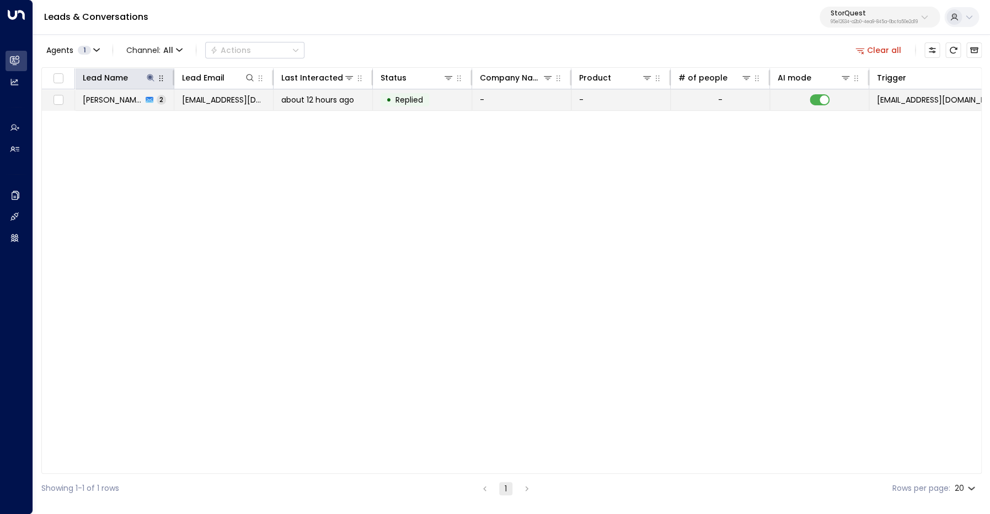
click at [111, 102] on span "[PERSON_NAME]" at bounding box center [113, 99] width 60 height 11
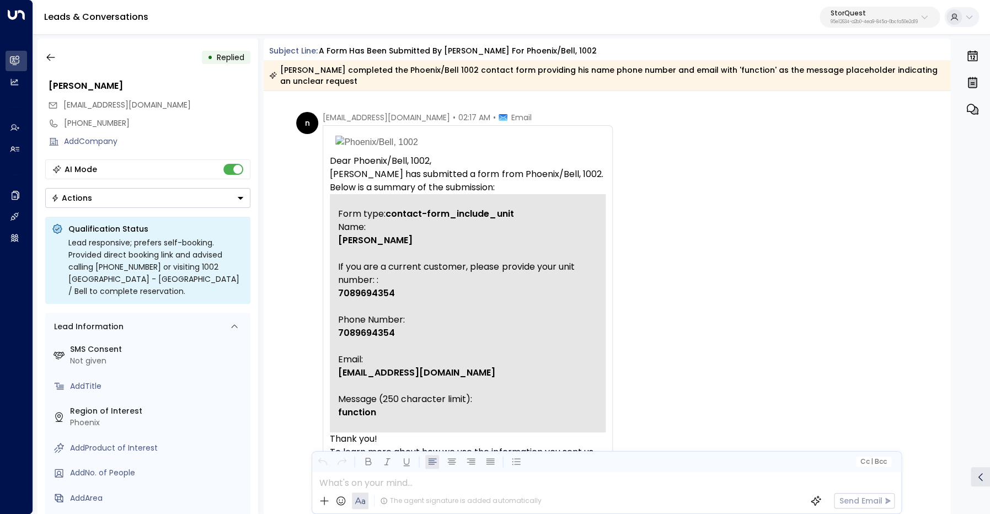
scroll to position [31, 0]
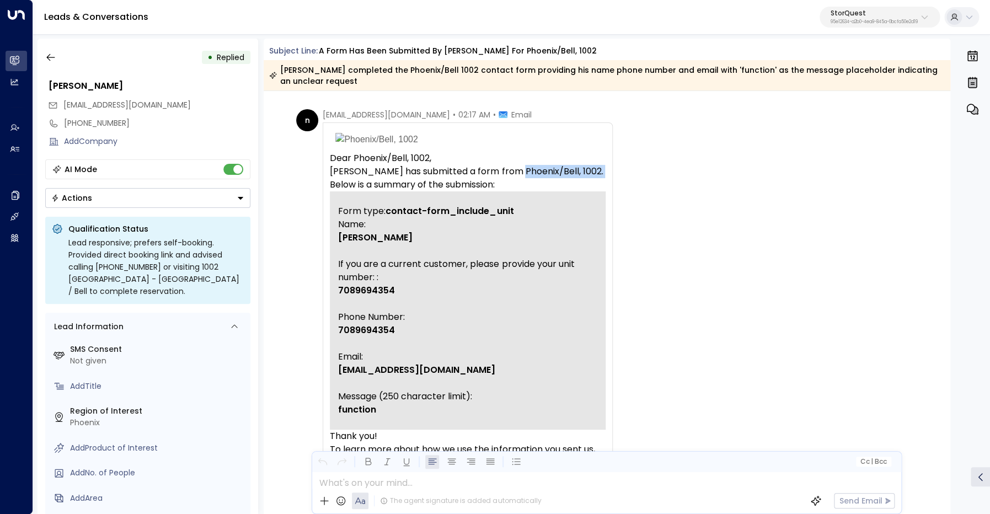
drag, startPoint x: 517, startPoint y: 173, endPoint x: 602, endPoint y: 171, distance: 84.4
click at [602, 171] on p "[PERSON_NAME] has submitted a form from Phoenix/Bell, 1002. Below is a summary …" at bounding box center [468, 178] width 276 height 26
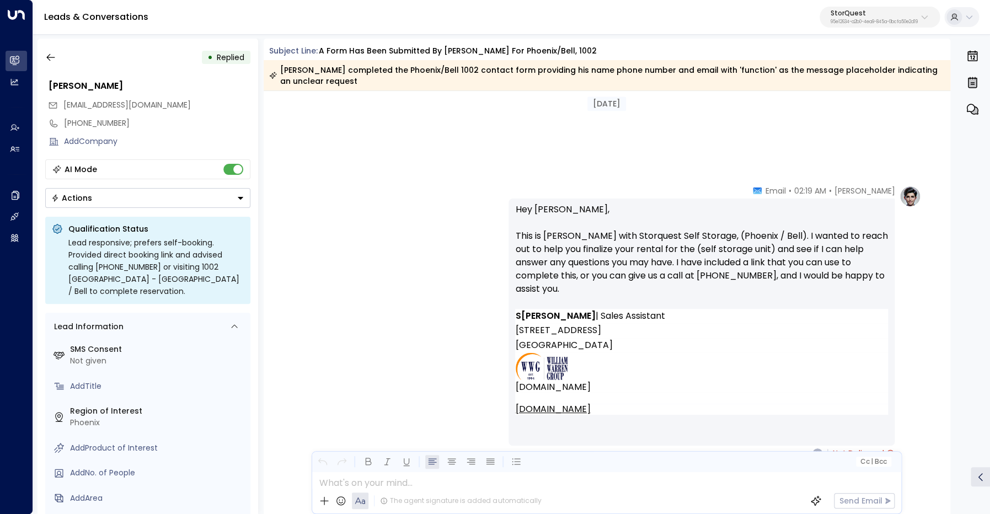
scroll to position [586, 0]
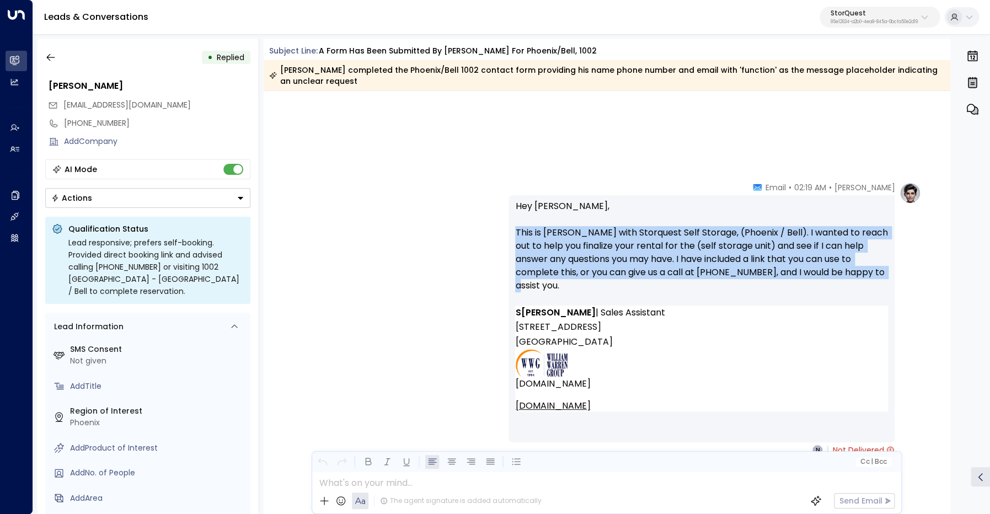
drag, startPoint x: 514, startPoint y: 236, endPoint x: 878, endPoint y: 277, distance: 367.0
click at [878, 277] on div "Hey [PERSON_NAME], This is [PERSON_NAME] with Storquest Self Storage, (Phoenix …" at bounding box center [702, 318] width 386 height 247
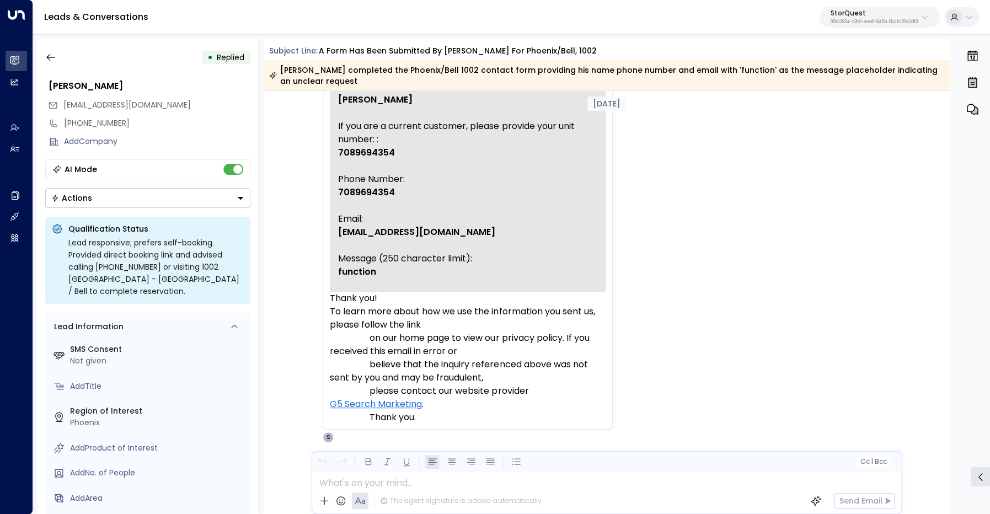
scroll to position [172, 0]
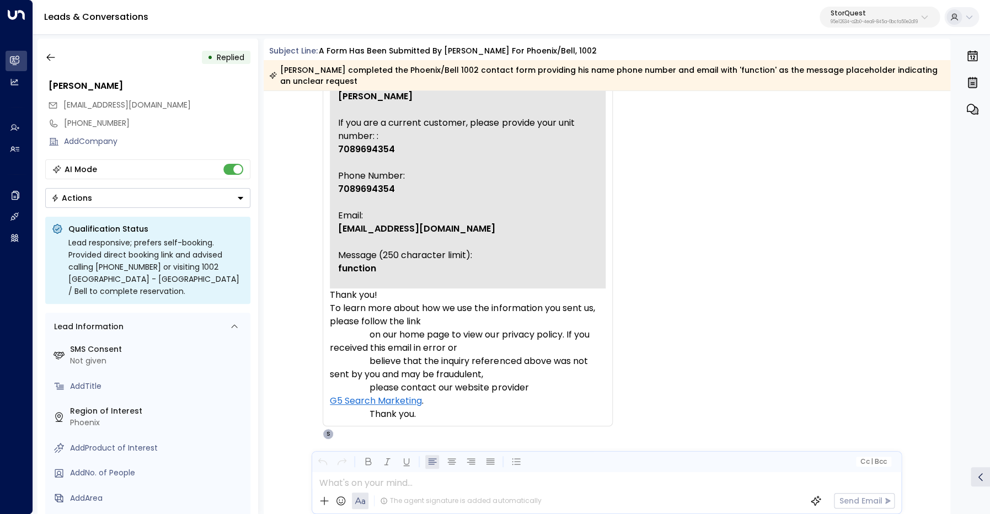
click at [379, 196] on span "7089694354" at bounding box center [366, 189] width 57 height 13
click at [49, 51] on button "button" at bounding box center [51, 57] width 20 height 20
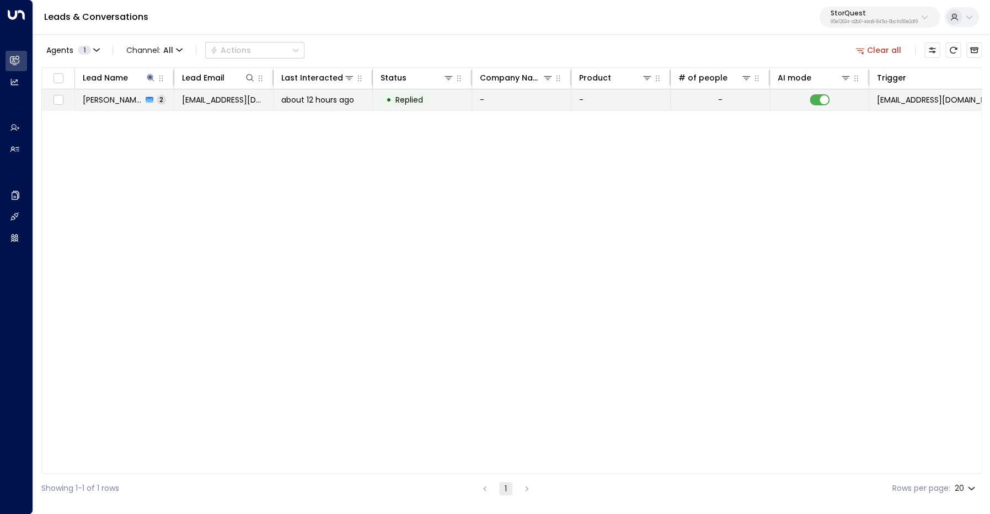
click at [102, 98] on span "[PERSON_NAME]" at bounding box center [113, 99] width 60 height 11
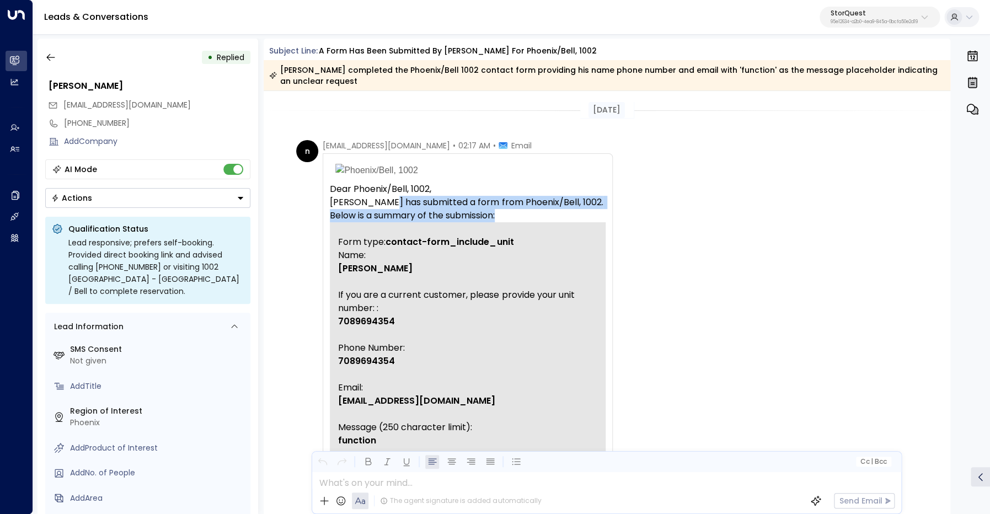
drag, startPoint x: 389, startPoint y: 204, endPoint x: 515, endPoint y: 215, distance: 126.3
click at [515, 215] on p "[PERSON_NAME] has submitted a form from Phoenix/Bell, 1002. Below is a summary …" at bounding box center [468, 209] width 276 height 26
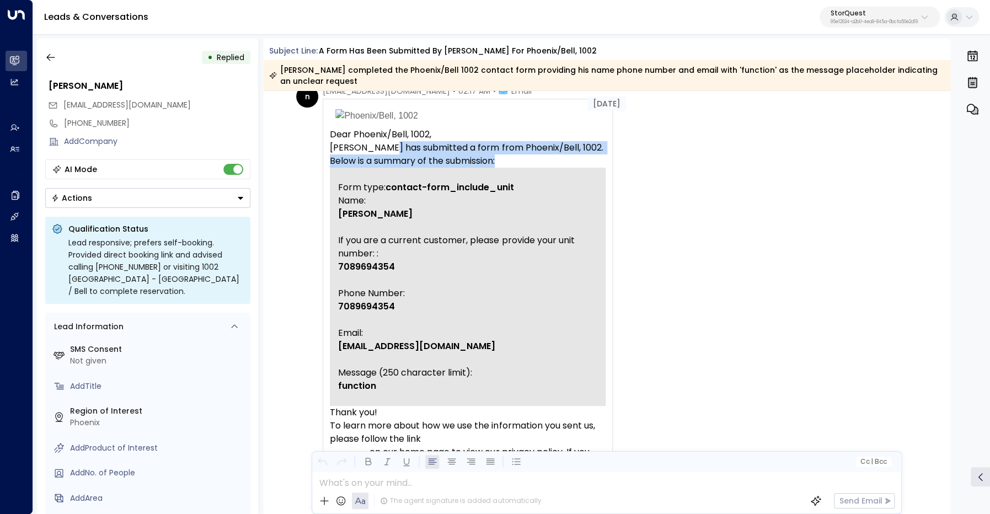
scroll to position [56, 0]
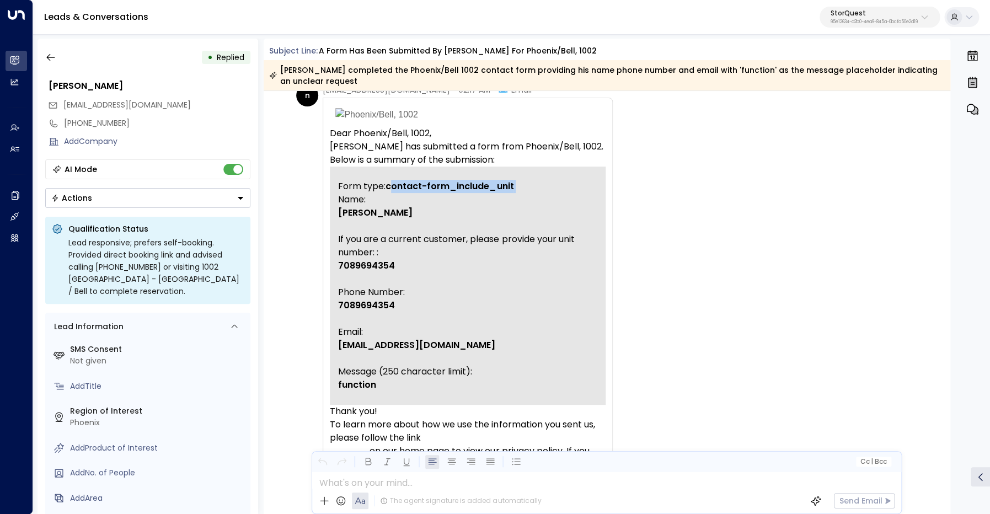
drag, startPoint x: 392, startPoint y: 188, endPoint x: 516, endPoint y: 194, distance: 124.9
click at [516, 194] on tbody "Form type: contact-form_include_unit Name: [PERSON_NAME] If you are a current c…" at bounding box center [468, 286] width 276 height 238
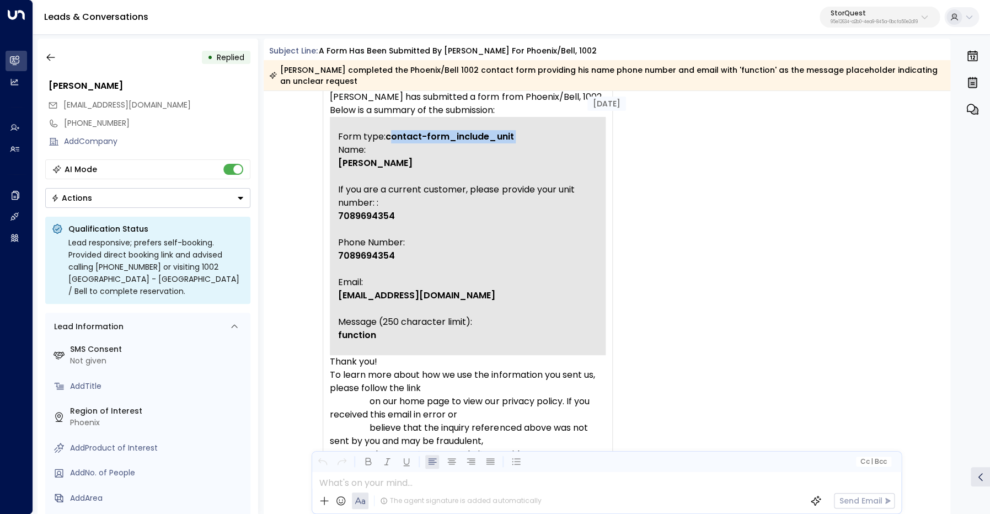
scroll to position [108, 0]
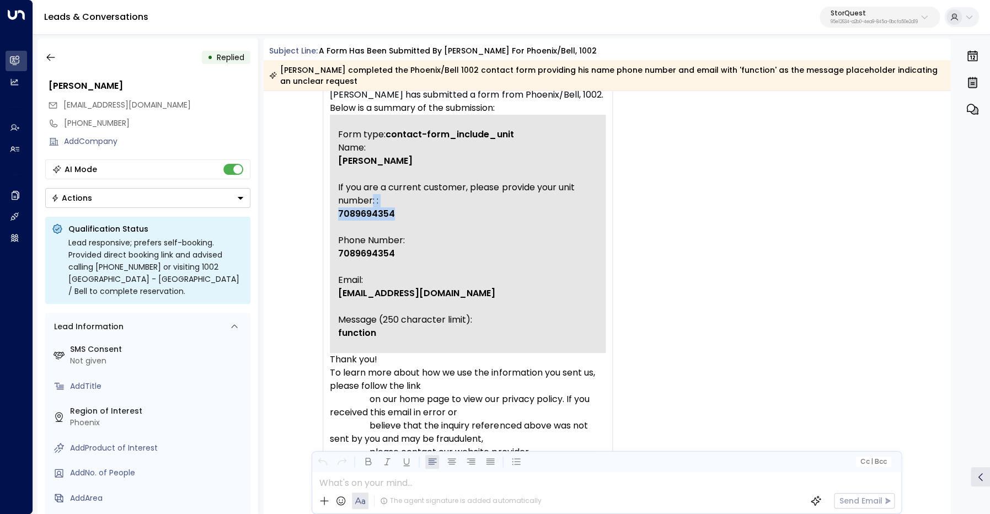
drag, startPoint x: 404, startPoint y: 238, endPoint x: 425, endPoint y: 268, distance: 36.6
click at [425, 268] on p "Name: [PERSON_NAME] If you are a current customer, please provide your unit num…" at bounding box center [467, 247] width 259 height 212
click at [372, 260] on span "7089694354" at bounding box center [366, 253] width 57 height 13
click at [375, 300] on span "[EMAIL_ADDRESS][DOMAIN_NAME]" at bounding box center [416, 293] width 157 height 13
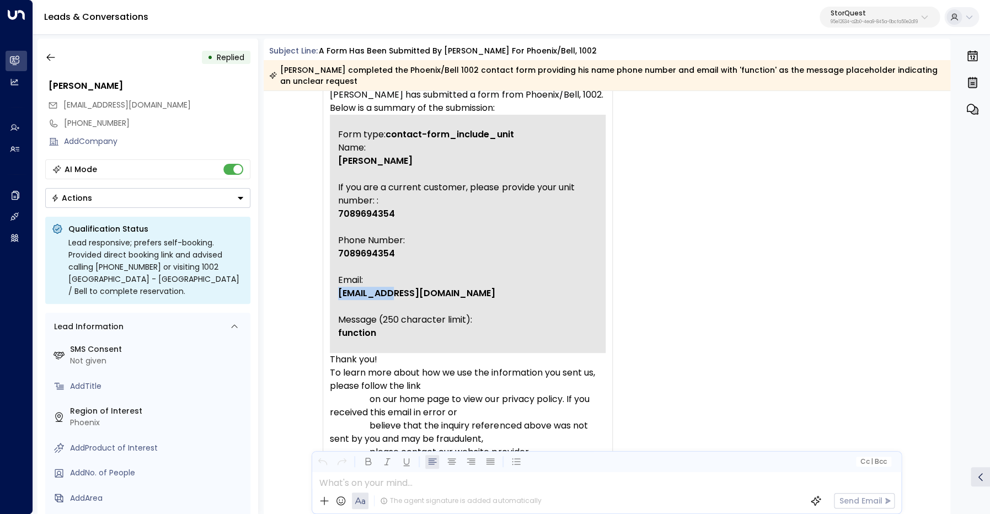
click at [375, 300] on span "[EMAIL_ADDRESS][DOMAIN_NAME]" at bounding box center [416, 293] width 157 height 13
click at [366, 260] on span "7089694354" at bounding box center [366, 253] width 57 height 13
copy span "7089694354"
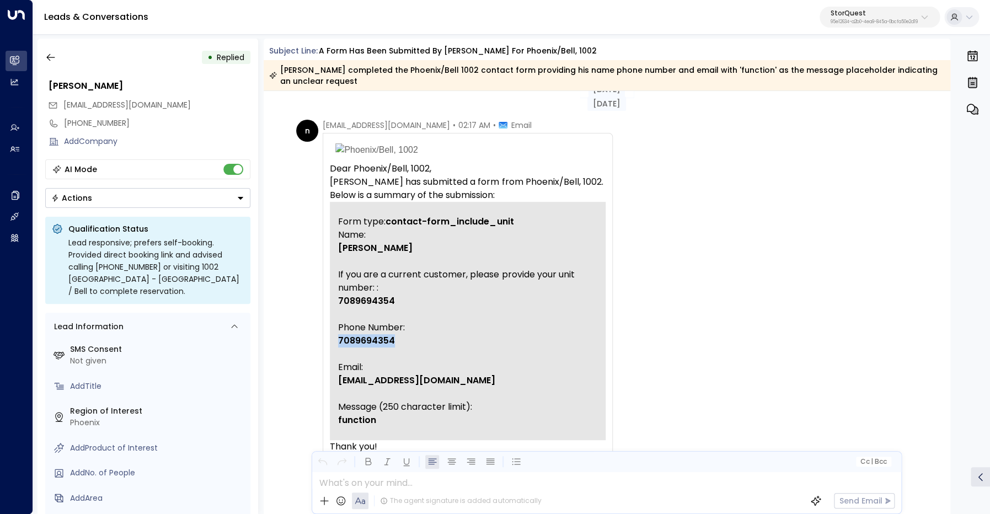
scroll to position [17, 0]
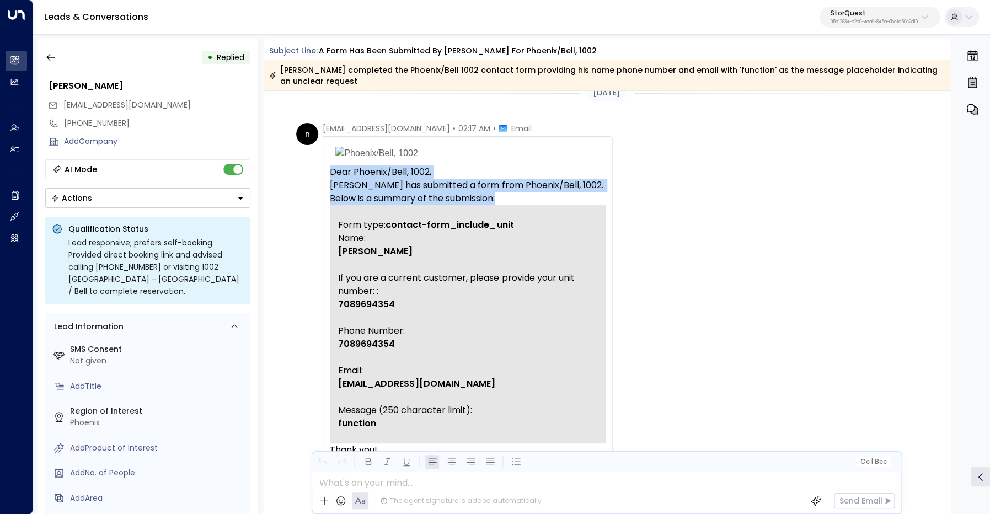
drag, startPoint x: 332, startPoint y: 174, endPoint x: 502, endPoint y: 196, distance: 171.4
click at [502, 196] on td "Dear Phoenix/Bell, 1002, [PERSON_NAME] has submitted a form from Phoenix/Bell, …" at bounding box center [468, 186] width 276 height 40
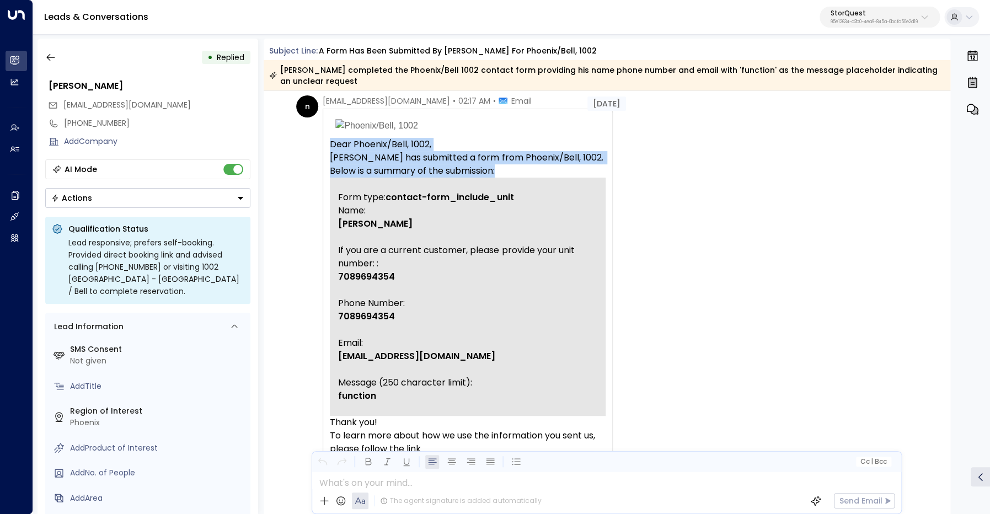
scroll to position [44, 0]
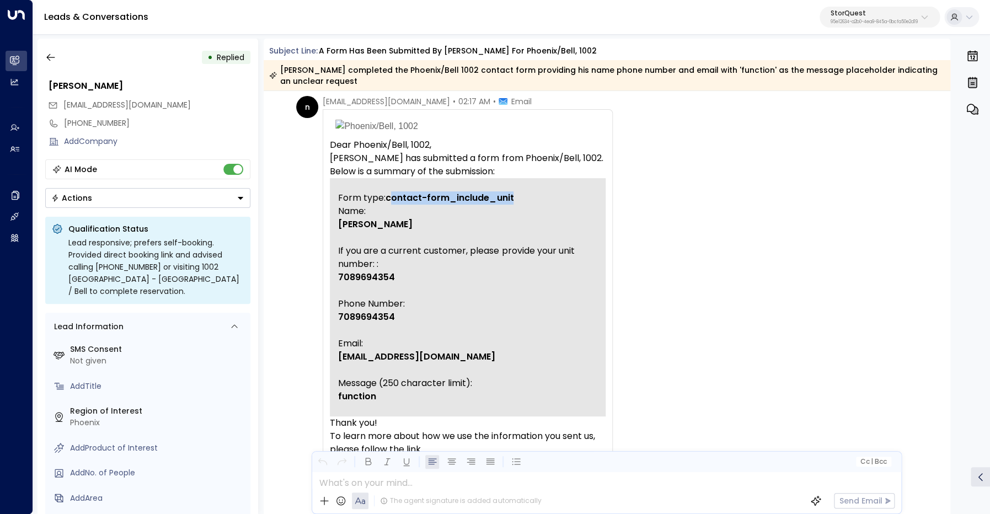
drag, startPoint x: 390, startPoint y: 198, endPoint x: 535, endPoint y: 202, distance: 144.6
click at [535, 202] on td "Form type: contact-form_include_unit" at bounding box center [467, 191] width 259 height 26
click at [437, 238] on p "Name: [PERSON_NAME] If you are a current customer, please provide your unit num…" at bounding box center [467, 311] width 259 height 212
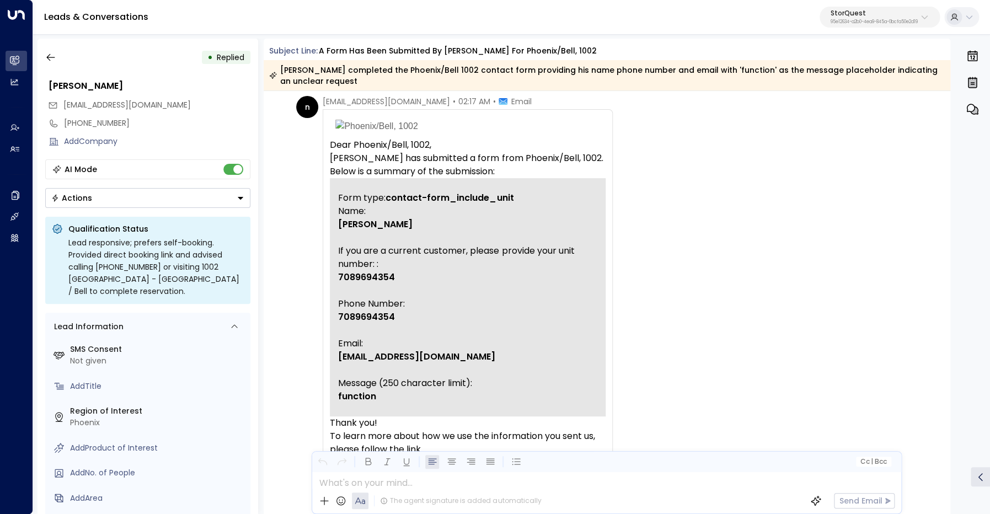
click at [447, 260] on p "Name: [PERSON_NAME] If you are a current customer, please provide your unit num…" at bounding box center [467, 311] width 259 height 212
click at [460, 306] on p "Name: [PERSON_NAME] If you are a current customer, please provide your unit num…" at bounding box center [467, 311] width 259 height 212
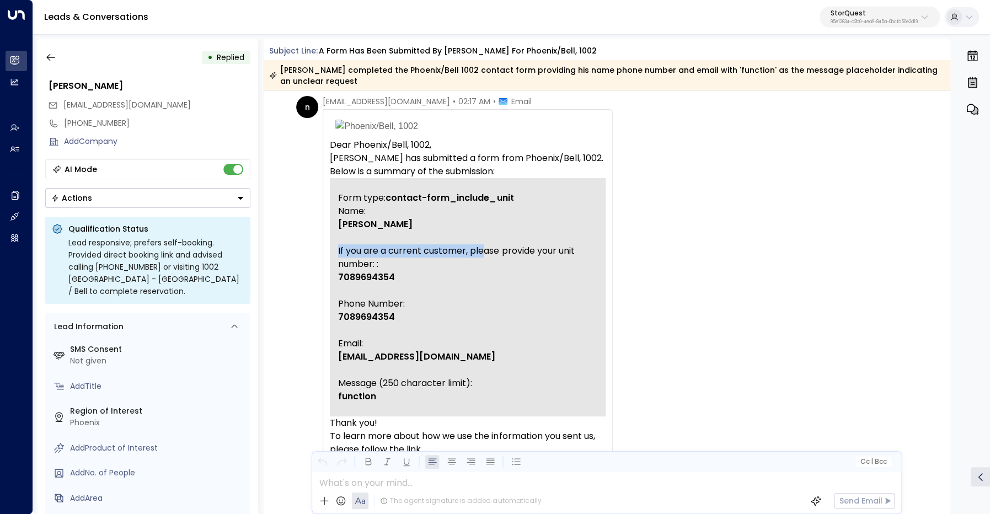
click at [460, 306] on p "Name: [PERSON_NAME] If you are a current customer, please provide your unit num…" at bounding box center [467, 311] width 259 height 212
click at [371, 284] on span "7089694354" at bounding box center [366, 277] width 57 height 13
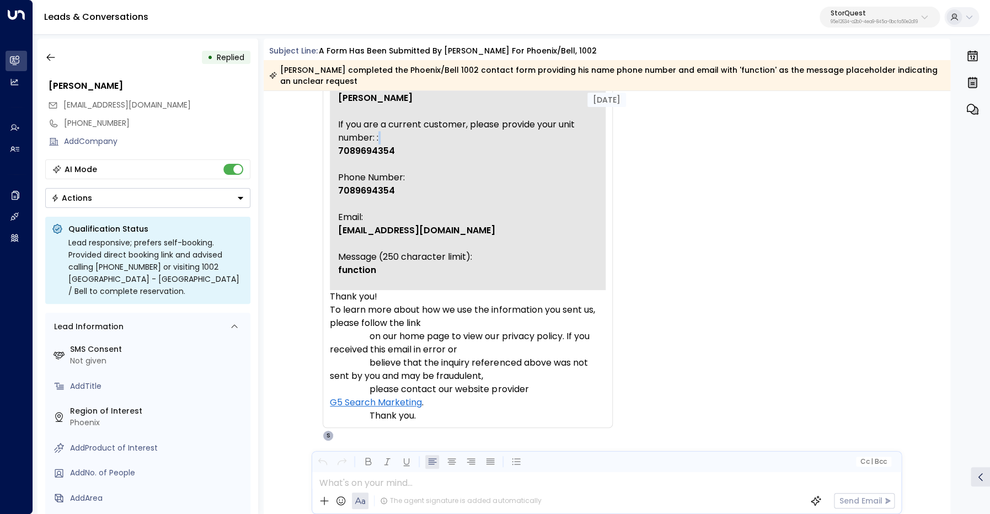
scroll to position [175, 0]
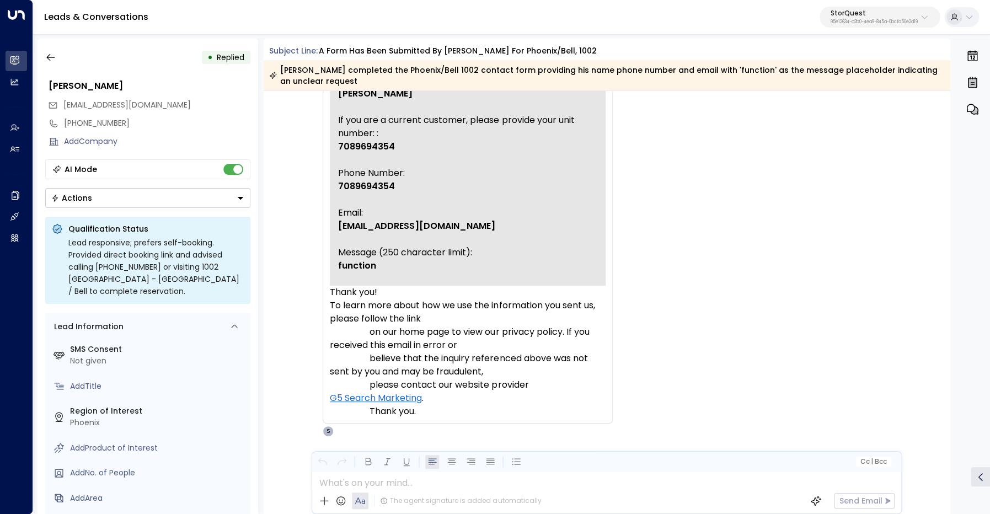
click at [353, 273] on span "function" at bounding box center [357, 265] width 38 height 13
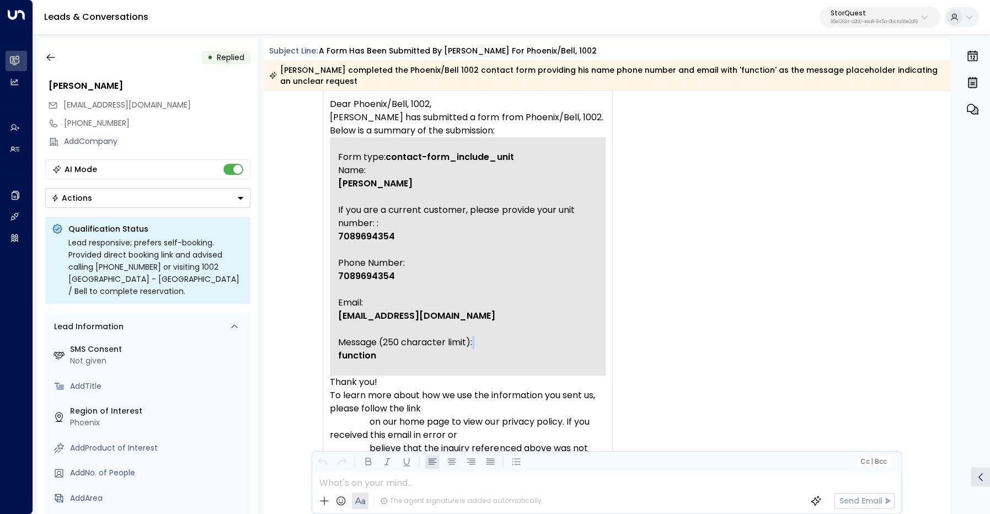
scroll to position [0, 0]
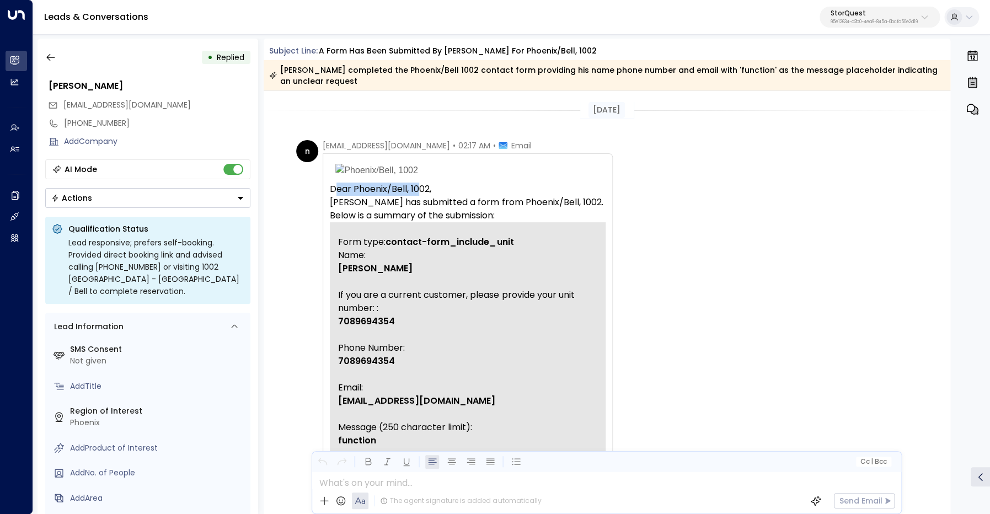
drag, startPoint x: 334, startPoint y: 193, endPoint x: 420, endPoint y: 191, distance: 86.1
click at [420, 191] on p "Dear Phoenix/Bell, 1002," at bounding box center [468, 189] width 276 height 13
click at [424, 191] on p "Dear Phoenix/Bell, 1002," at bounding box center [468, 189] width 276 height 13
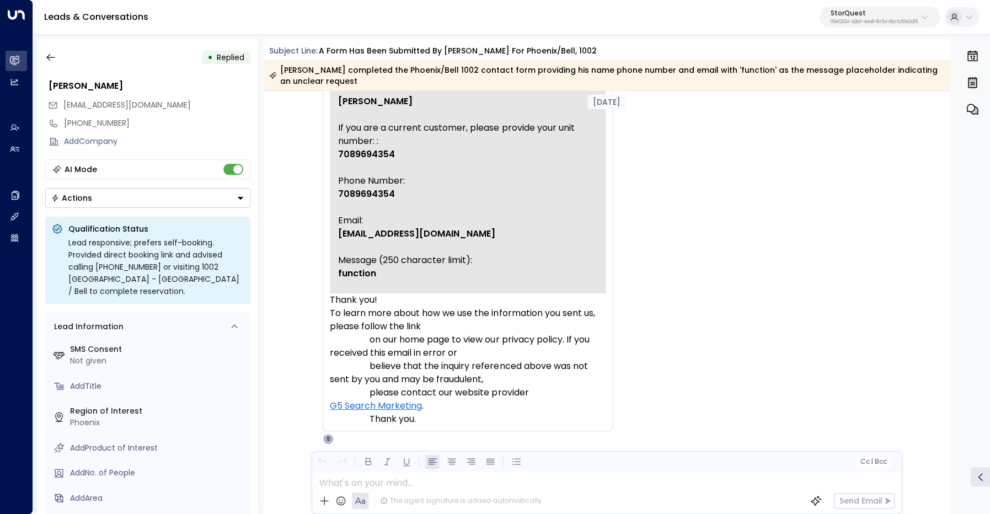
scroll to position [175, 0]
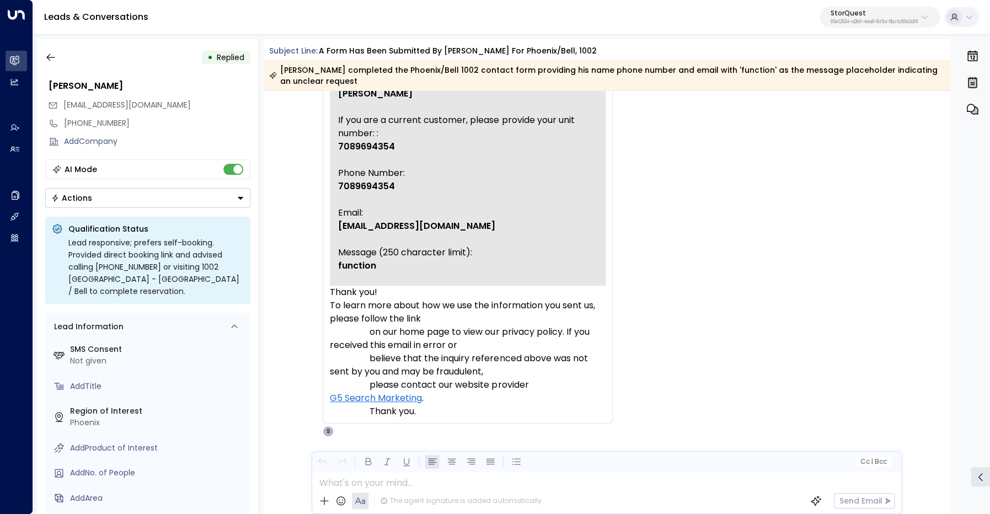
click at [348, 153] on span "7089694354" at bounding box center [366, 146] width 57 height 13
click at [366, 193] on span "7089694354" at bounding box center [366, 186] width 57 height 13
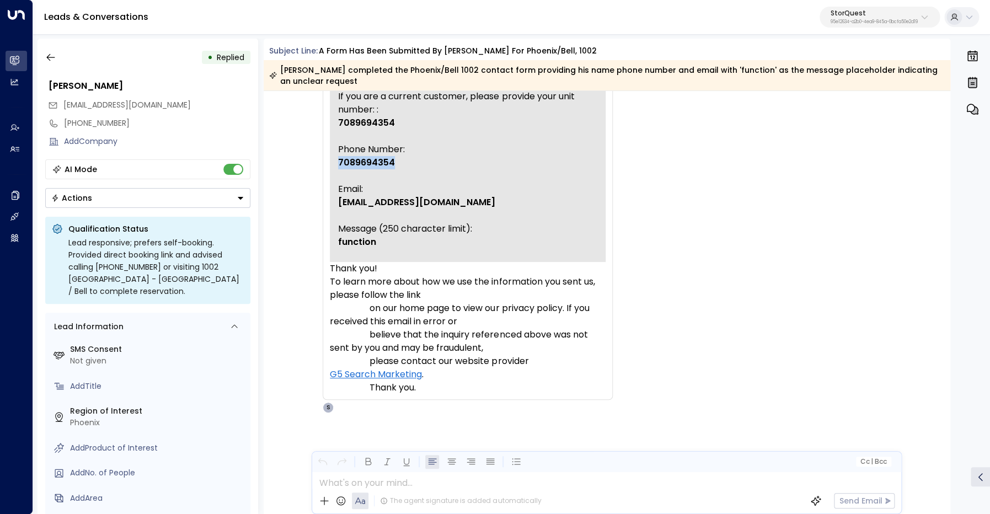
scroll to position [202, 0]
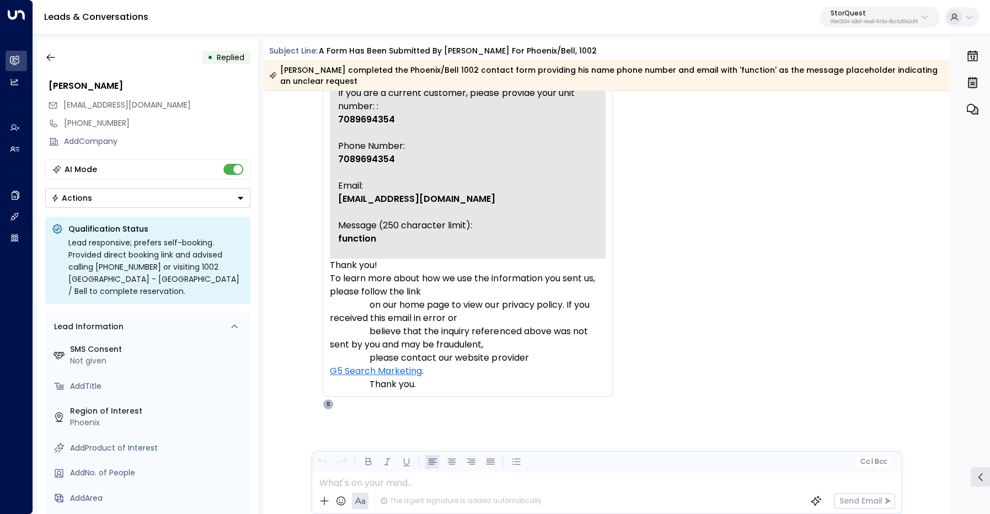
click at [396, 206] on span "[EMAIL_ADDRESS][DOMAIN_NAME]" at bounding box center [416, 199] width 157 height 13
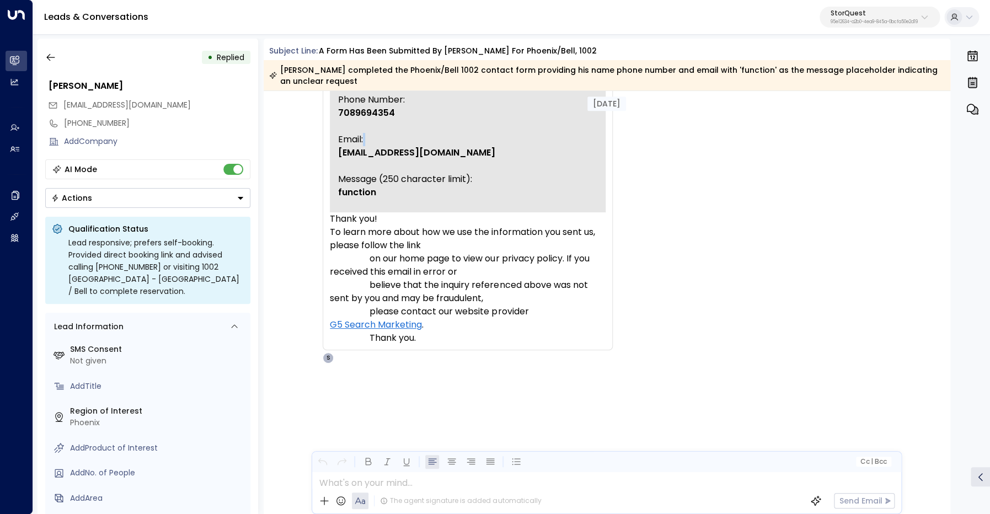
scroll to position [253, 0]
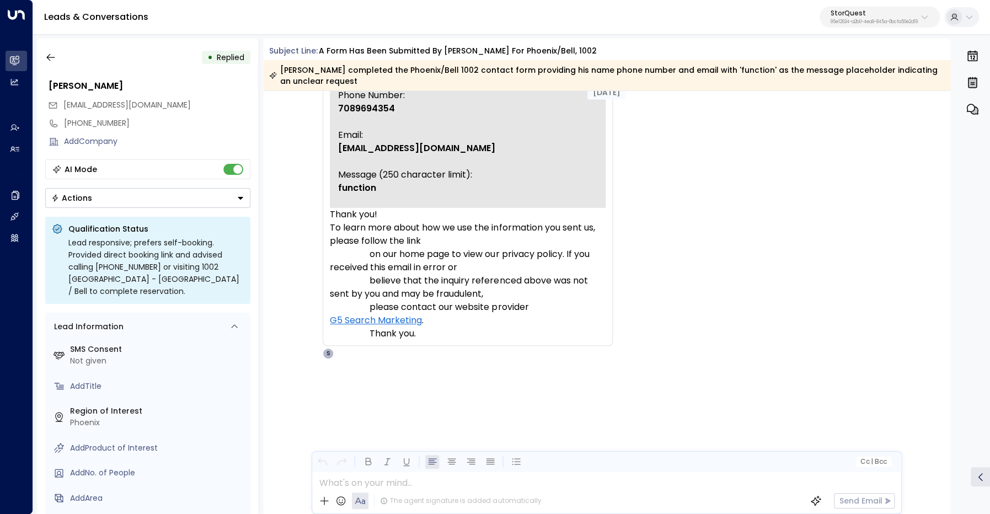
click at [352, 195] on span "function" at bounding box center [357, 188] width 38 height 13
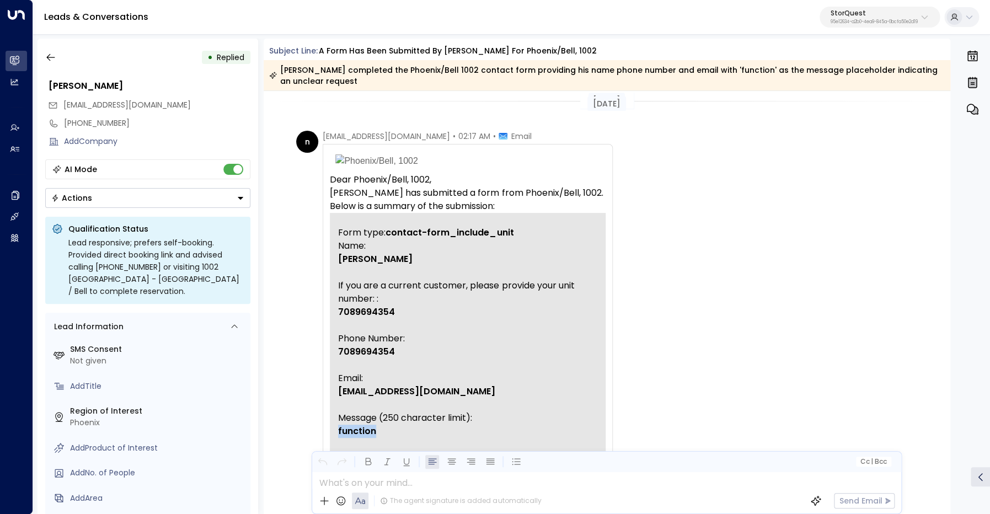
scroll to position [0, 0]
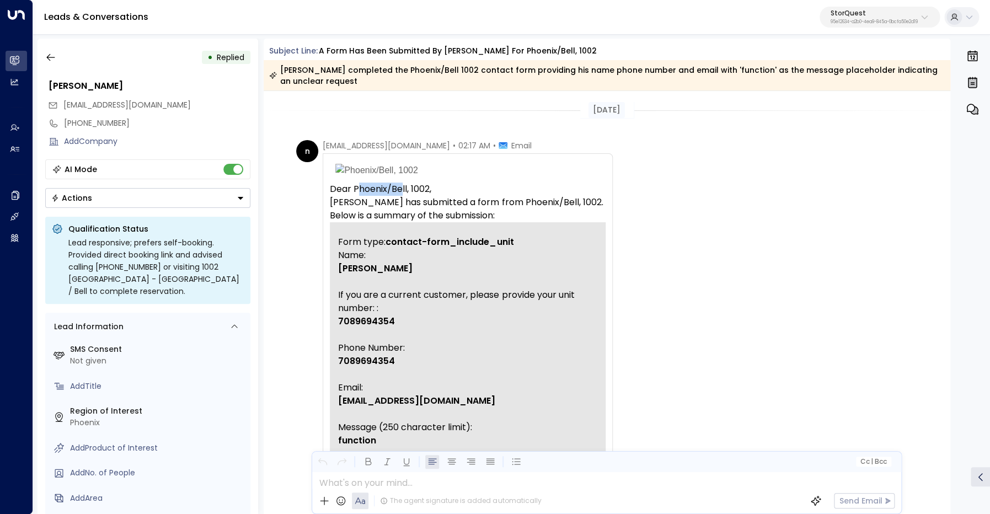
drag, startPoint x: 357, startPoint y: 189, endPoint x: 401, endPoint y: 188, distance: 43.6
click at [401, 188] on p "Dear Phoenix/Bell, 1002," at bounding box center [468, 189] width 276 height 13
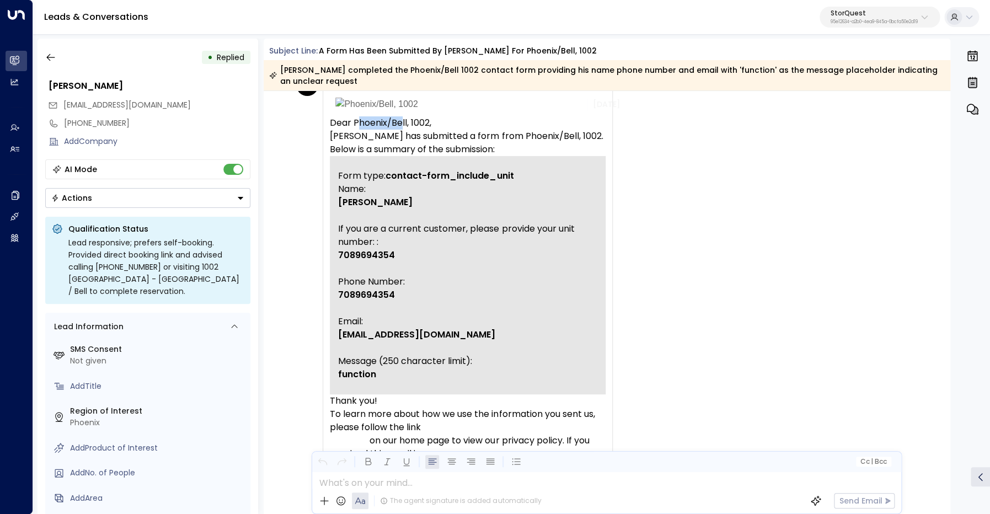
scroll to position [68, 0]
click at [49, 56] on icon "button" at bounding box center [50, 57] width 11 height 11
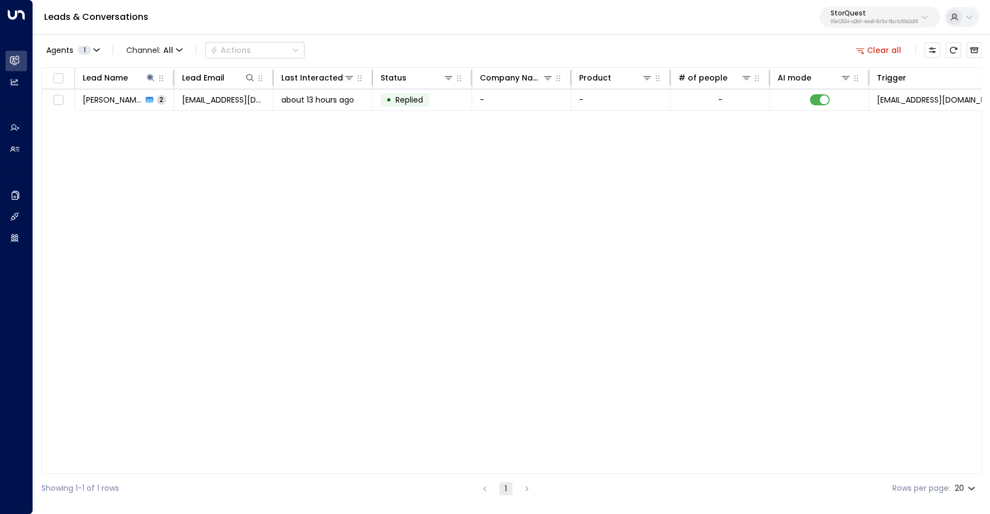
click at [894, 48] on button "Clear all" at bounding box center [878, 49] width 55 height 15
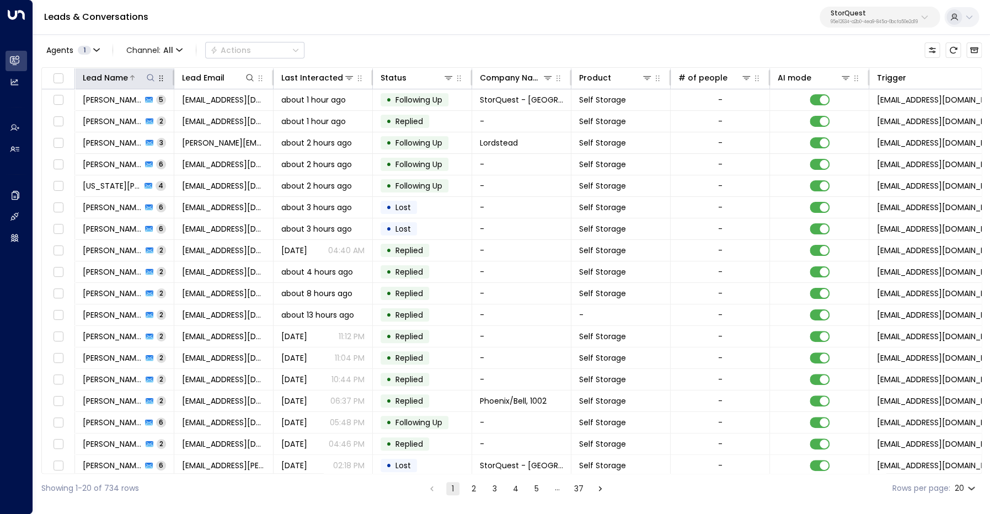
click at [152, 78] on icon at bounding box center [150, 77] width 9 height 9
type input "******"
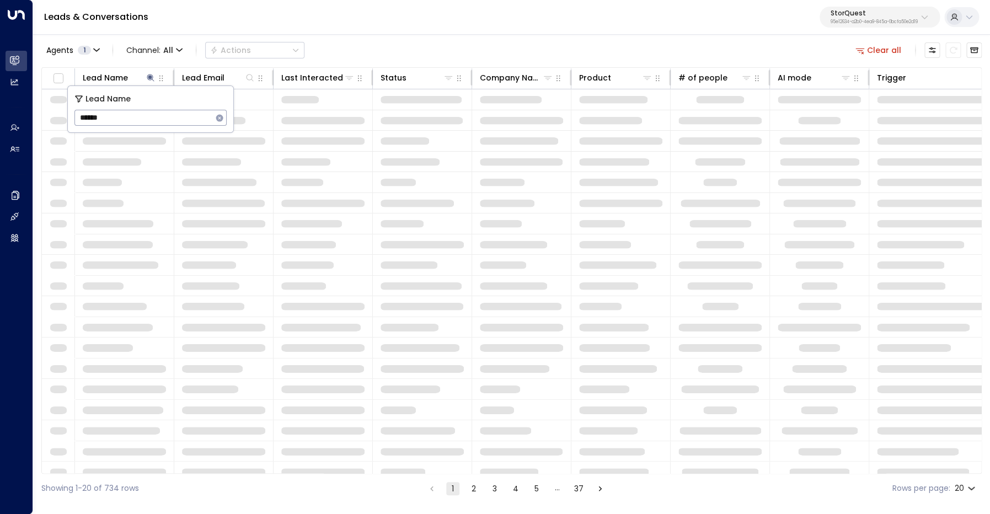
click at [474, 23] on div "Leads & Conversations StorQuest 95e12634-a2b0-4ea9-845a-0bcfa50e2d19" at bounding box center [511, 17] width 957 height 35
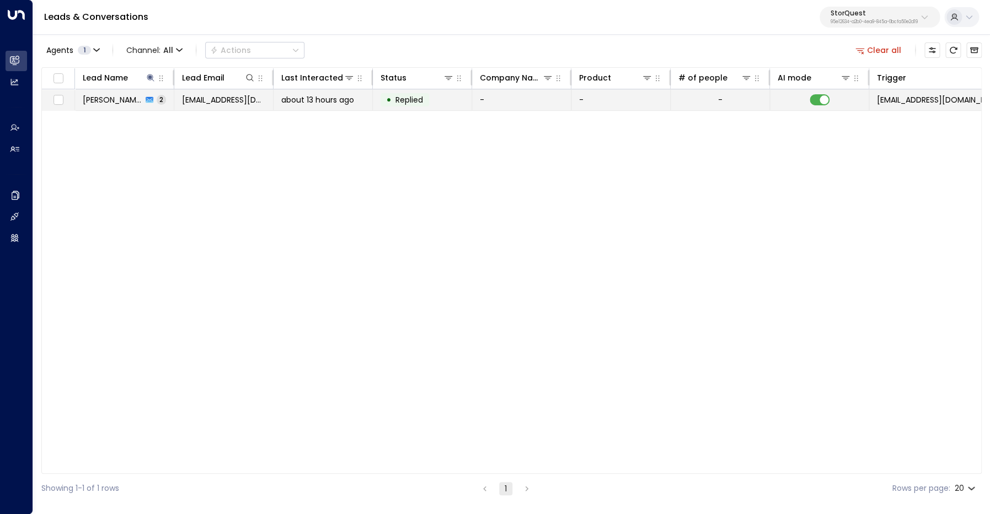
click at [111, 104] on span "[PERSON_NAME]" at bounding box center [113, 99] width 60 height 11
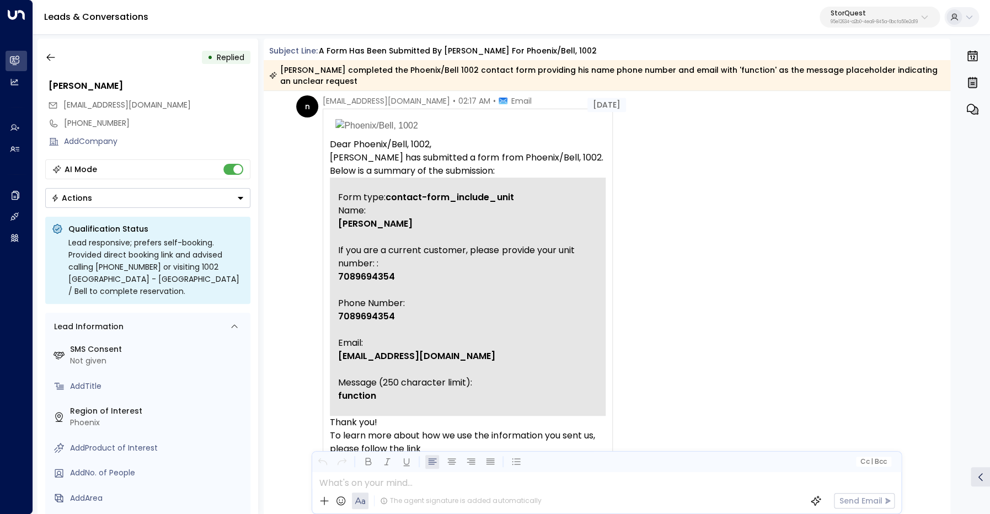
scroll to position [42, 0]
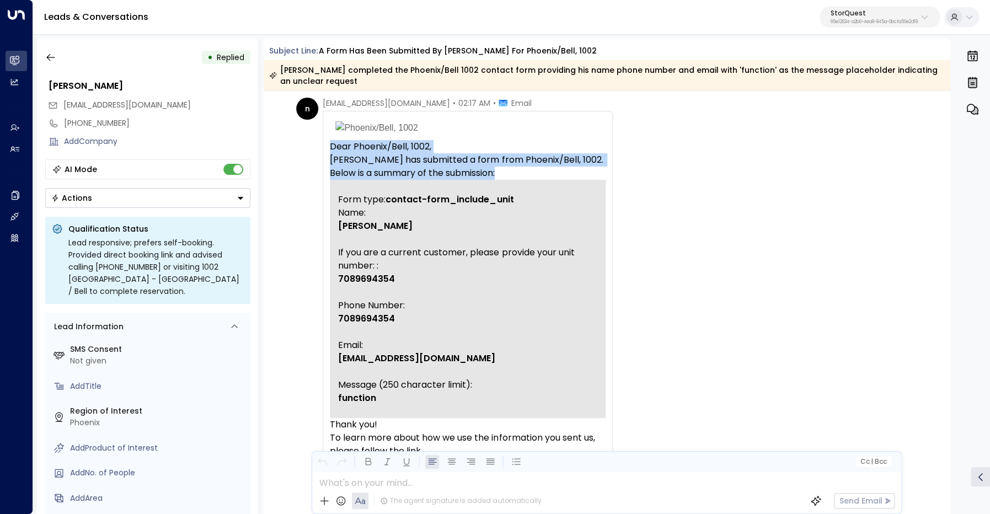
drag, startPoint x: 330, startPoint y: 147, endPoint x: 567, endPoint y: 172, distance: 238.6
click at [567, 172] on div "Dear Phoenix/Bell, 1002, [PERSON_NAME] has submitted a form from Phoenix/Bell, …" at bounding box center [468, 333] width 290 height 445
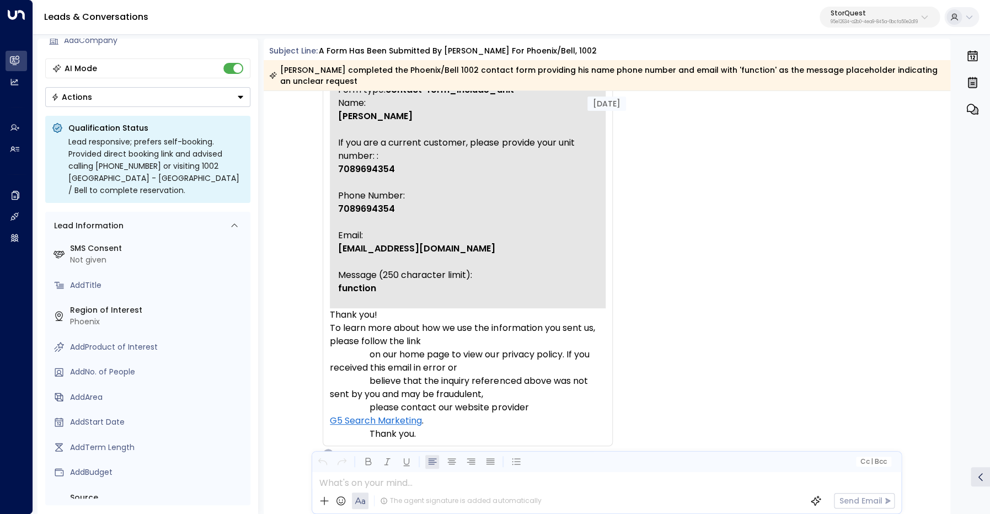
scroll to position [153, 0]
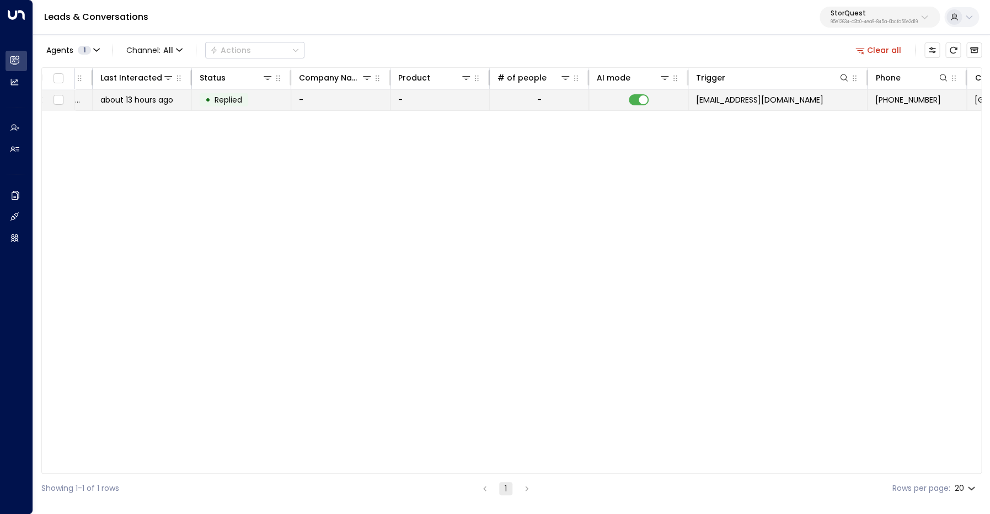
scroll to position [0, 366]
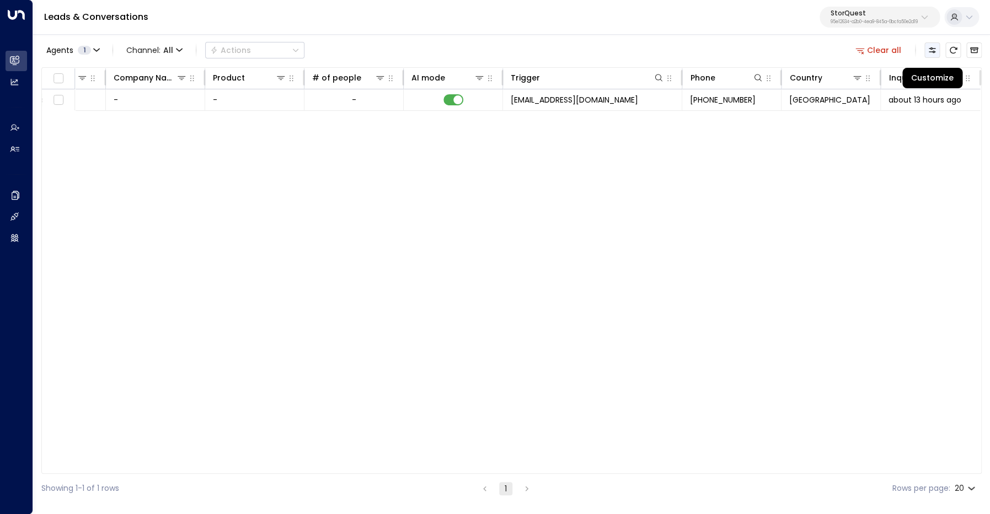
click at [935, 52] on icon "Customize" at bounding box center [932, 50] width 7 height 6
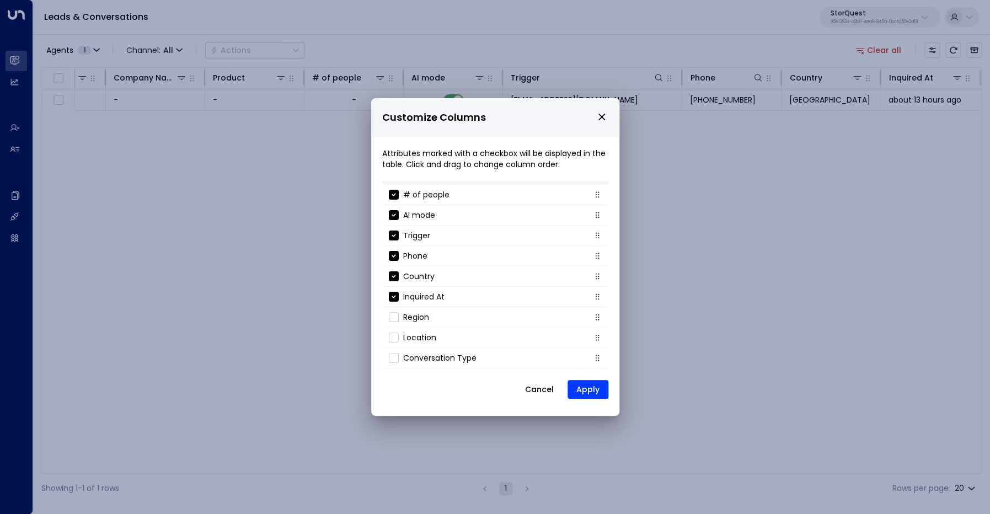
scroll to position [118, 0]
click at [601, 391] on button "Apply" at bounding box center [588, 389] width 41 height 19
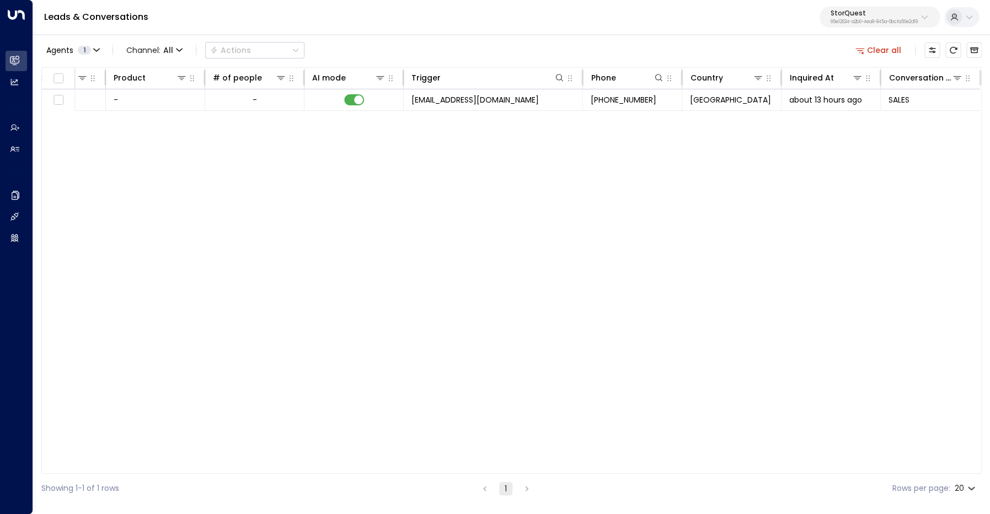
scroll to position [0, 0]
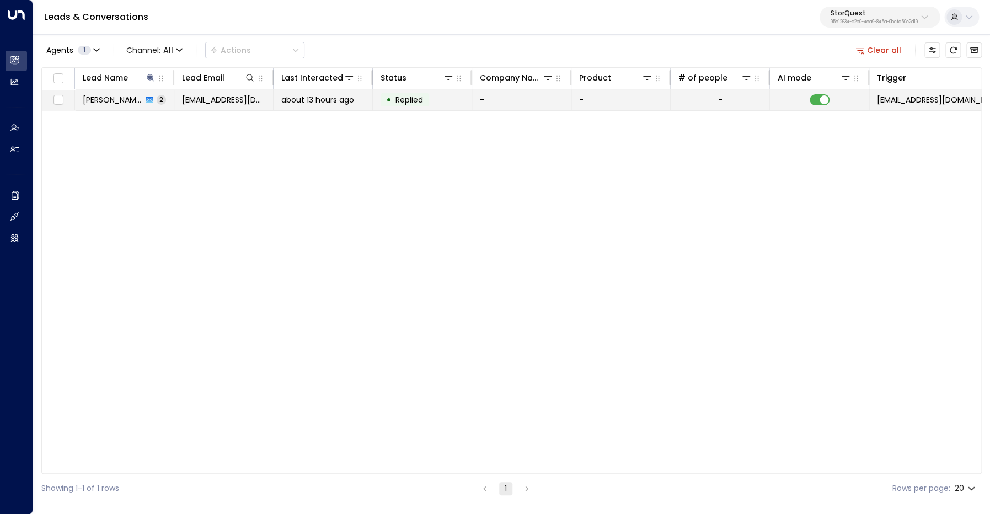
click at [122, 94] on td "[PERSON_NAME] 2" at bounding box center [124, 99] width 99 height 21
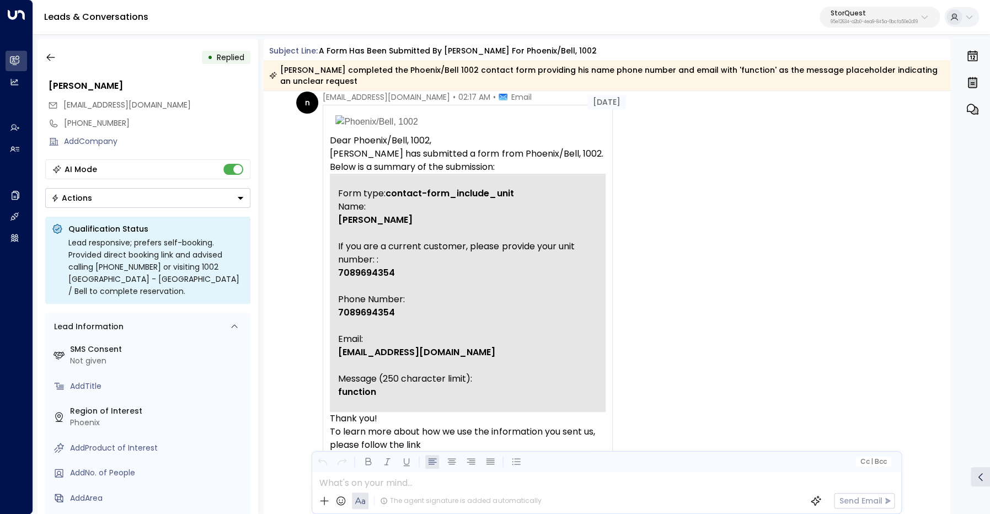
scroll to position [45, 0]
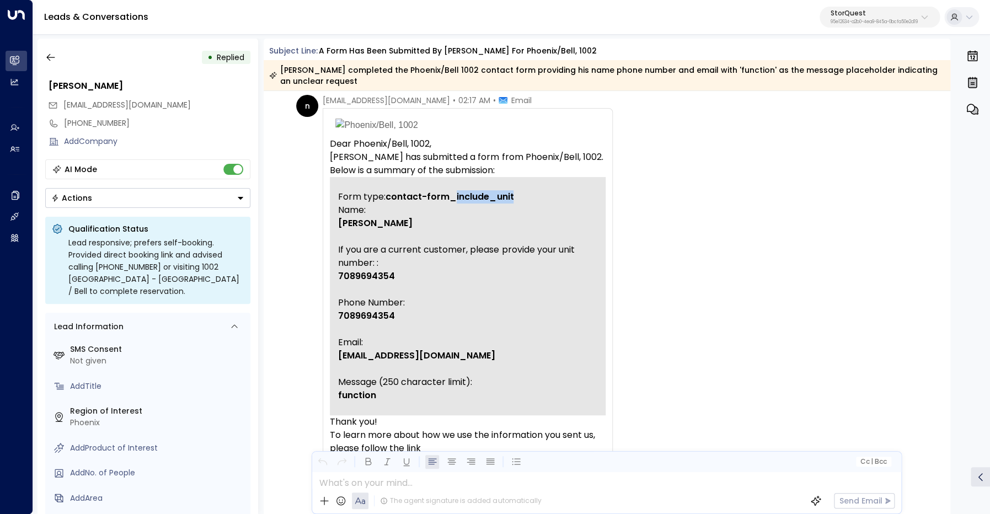
drag, startPoint x: 456, startPoint y: 198, endPoint x: 524, endPoint y: 199, distance: 67.9
click at [521, 196] on td "Form type: contact-form_include_unit" at bounding box center [467, 190] width 259 height 26
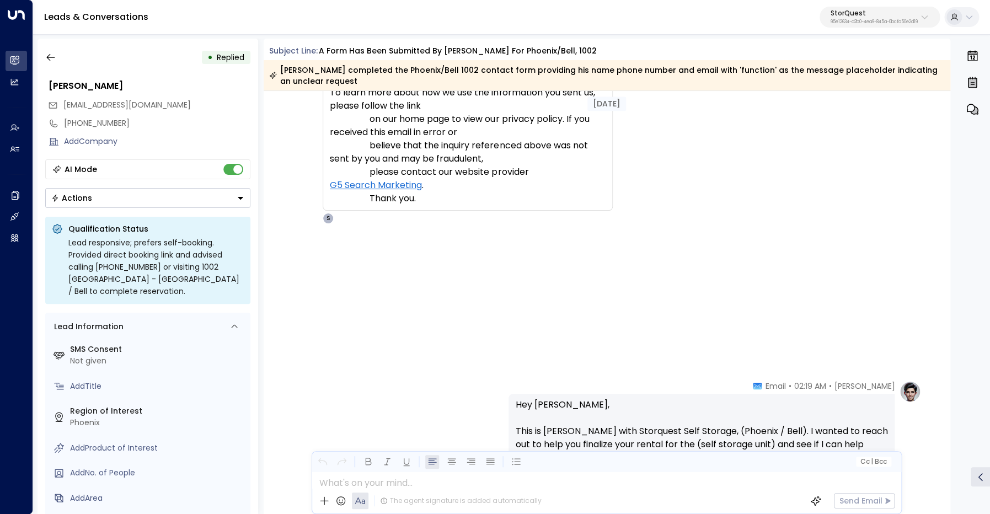
scroll to position [382, 0]
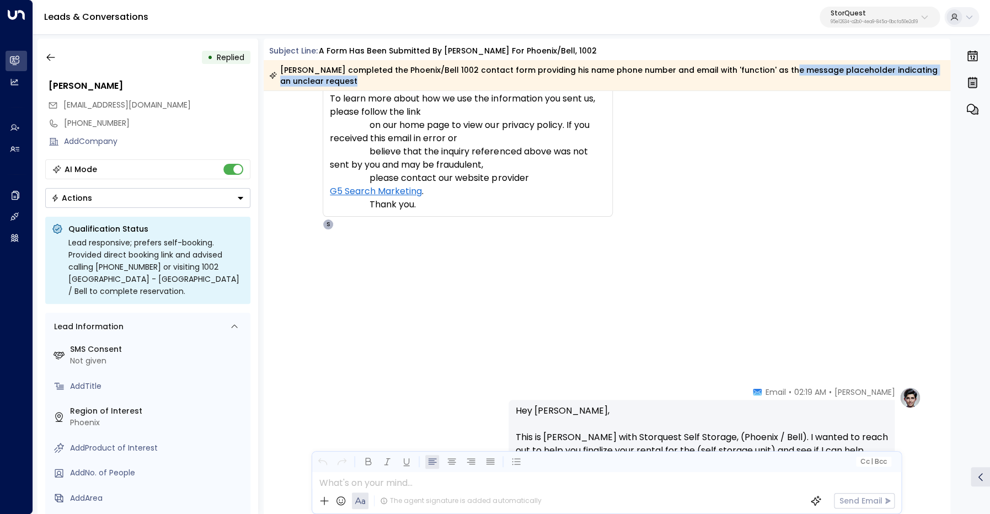
drag, startPoint x: 772, startPoint y: 68, endPoint x: 807, endPoint y: 83, distance: 37.1
click at [807, 83] on div "[PERSON_NAME] completed the Phoenix/Bell 1002 contact form providing his name p…" at bounding box center [606, 76] width 675 height 22
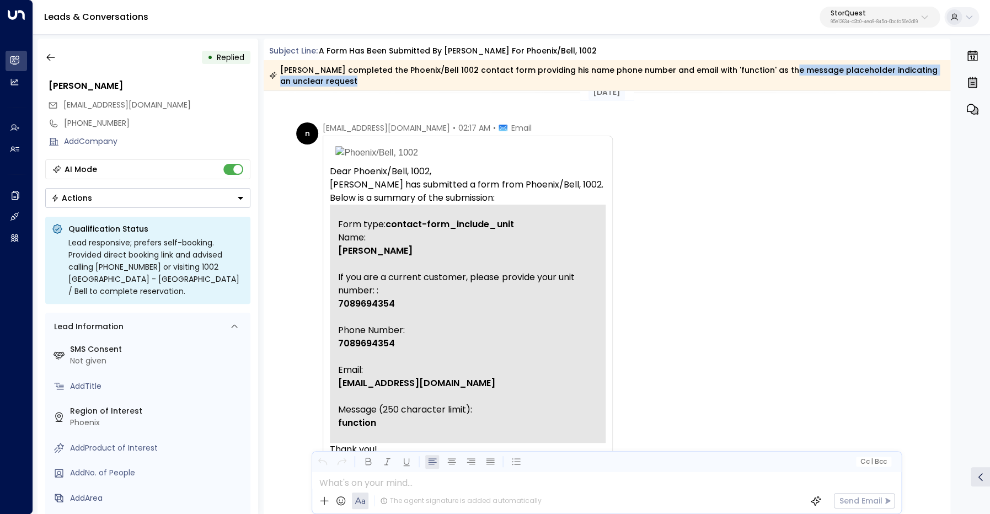
scroll to position [24, 0]
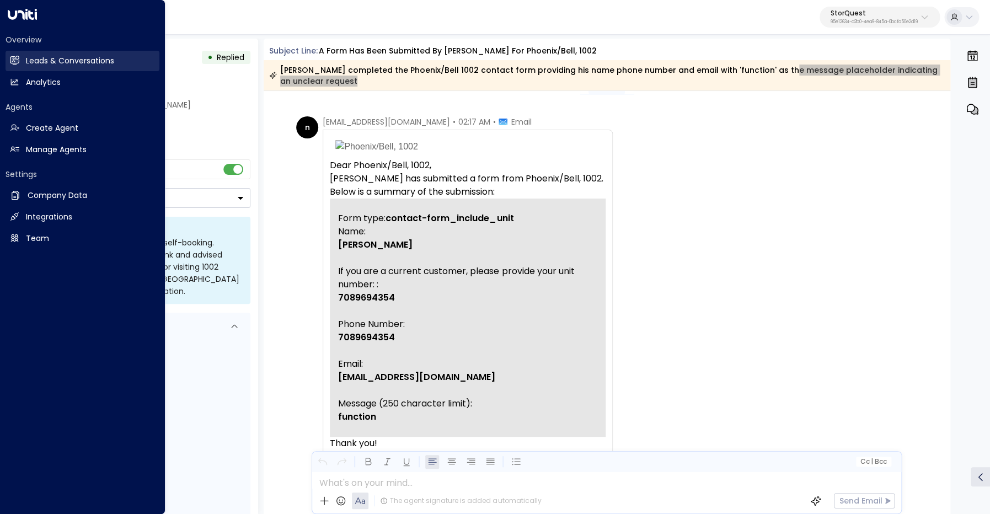
click at [12, 62] on icon at bounding box center [14, 60] width 9 height 7
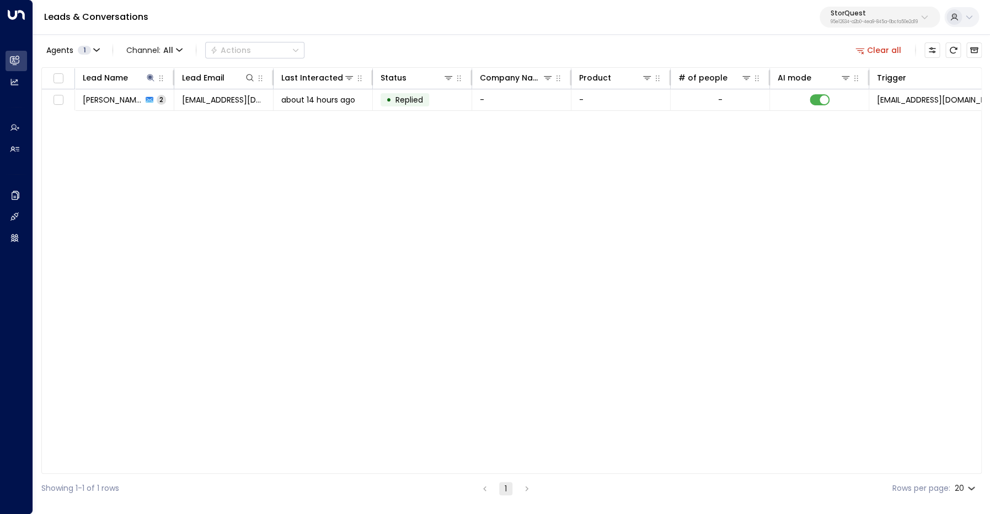
click at [890, 52] on button "Clear all" at bounding box center [878, 49] width 55 height 15
